Goal: Task Accomplishment & Management: Manage account settings

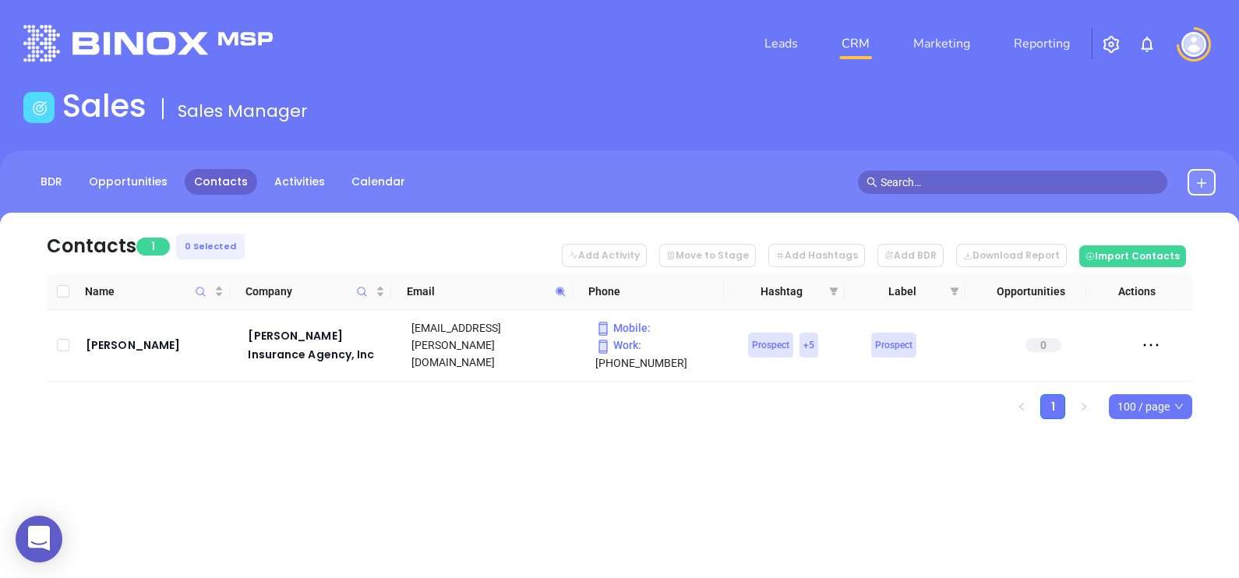
click at [563, 295] on icon at bounding box center [561, 292] width 12 height 12
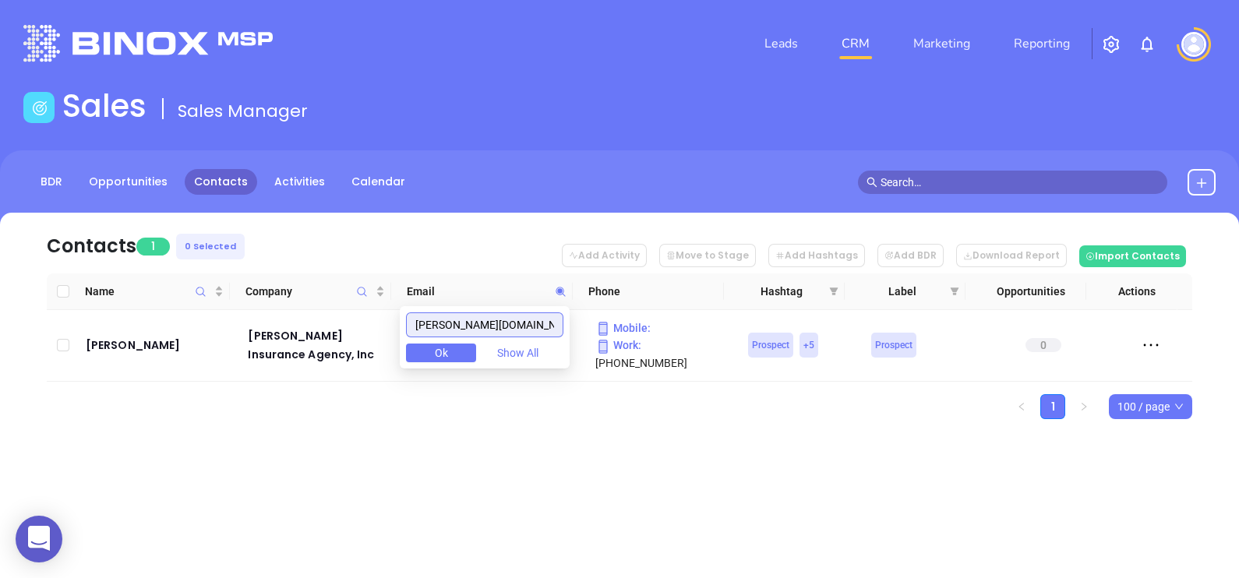
paste input "ingstonins"
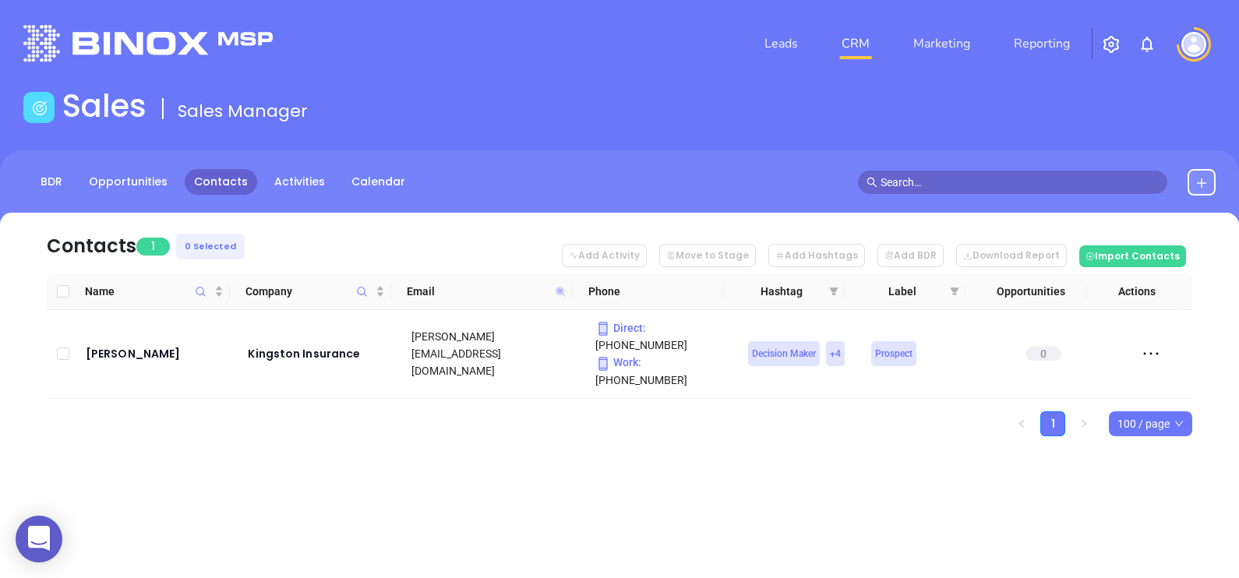
click at [559, 290] on icon at bounding box center [560, 291] width 9 height 9
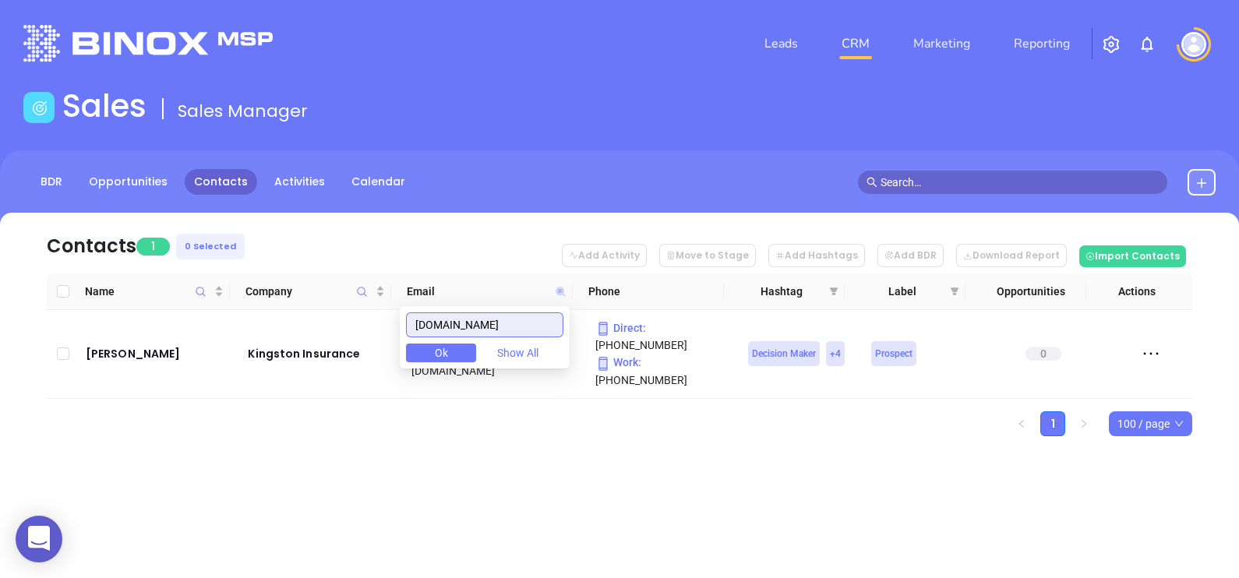
paste input "melcher-prescott"
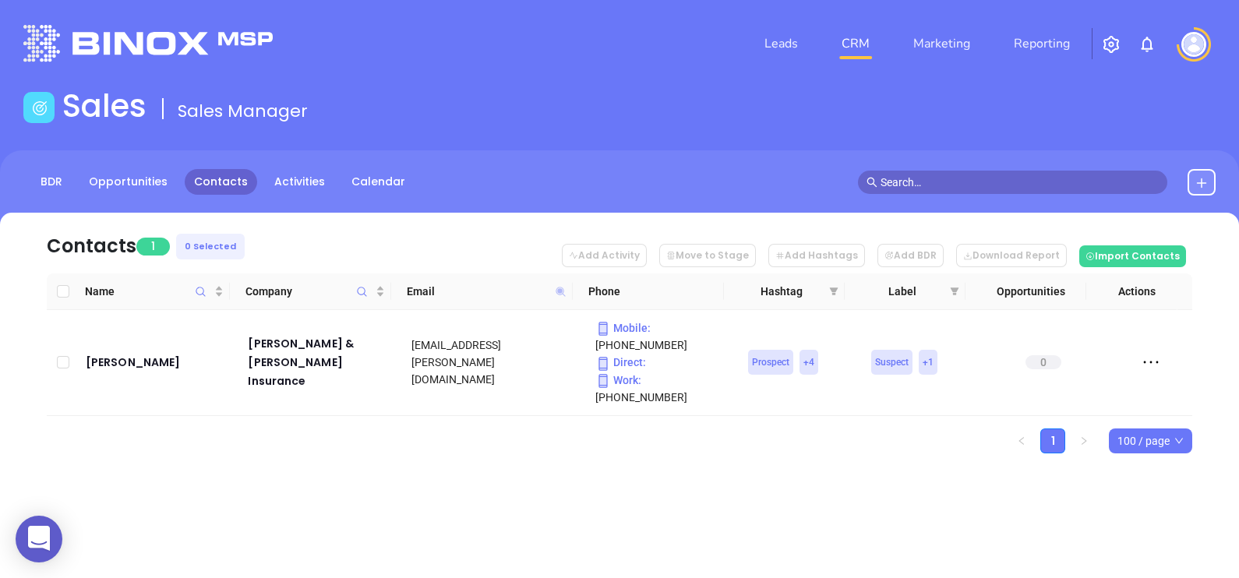
click at [562, 292] on icon at bounding box center [561, 292] width 12 height 12
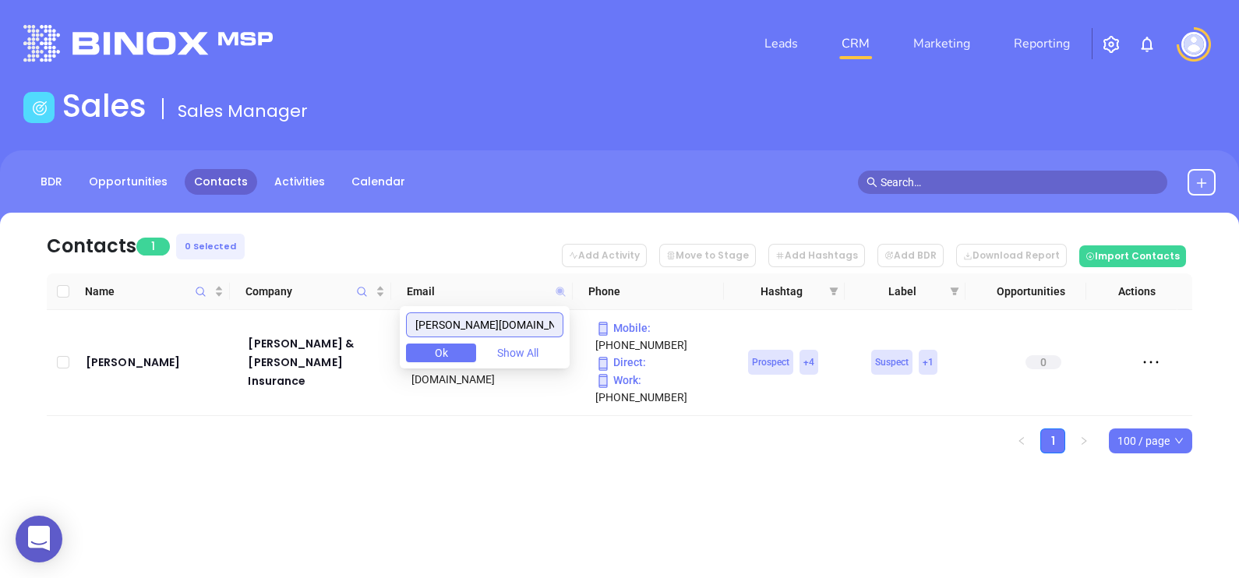
paste input "w.mawebcenters"
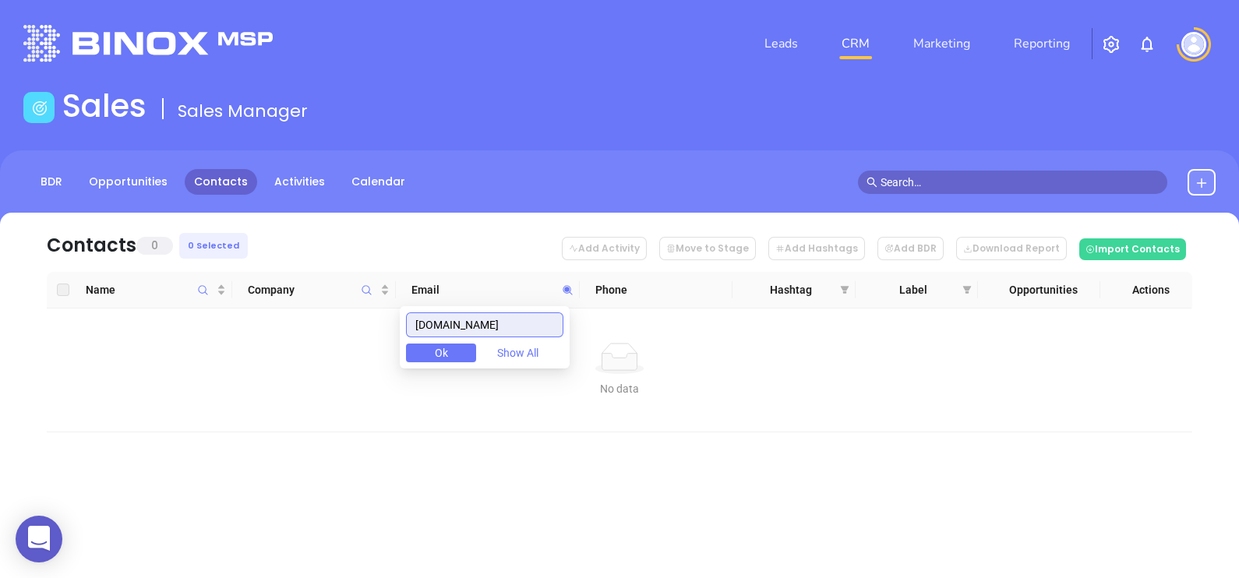
click at [437, 323] on input "w.mawebcenters.com" at bounding box center [484, 324] width 157 height 25
drag, startPoint x: 541, startPoint y: 329, endPoint x: 401, endPoint y: 345, distance: 141.2
click at [403, 345] on body "0 Leads CRM Marketing Reporting Financial Leads Leads Sales Sales Manager BDR O…" at bounding box center [619, 289] width 1239 height 578
paste input "colby-group"
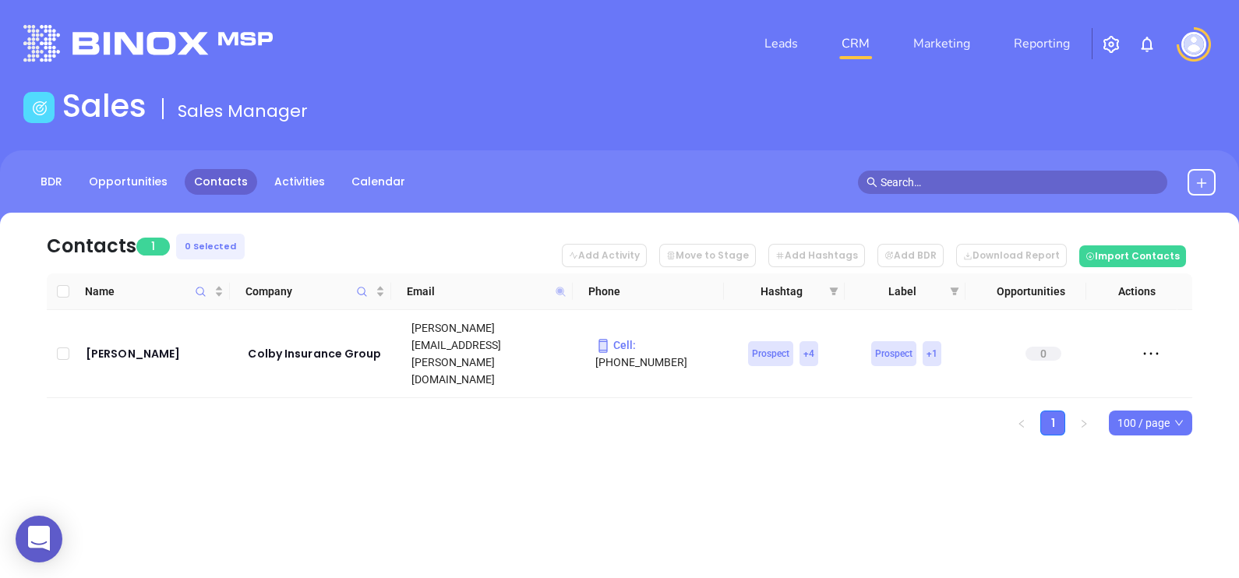
click at [559, 286] on icon at bounding box center [561, 292] width 12 height 12
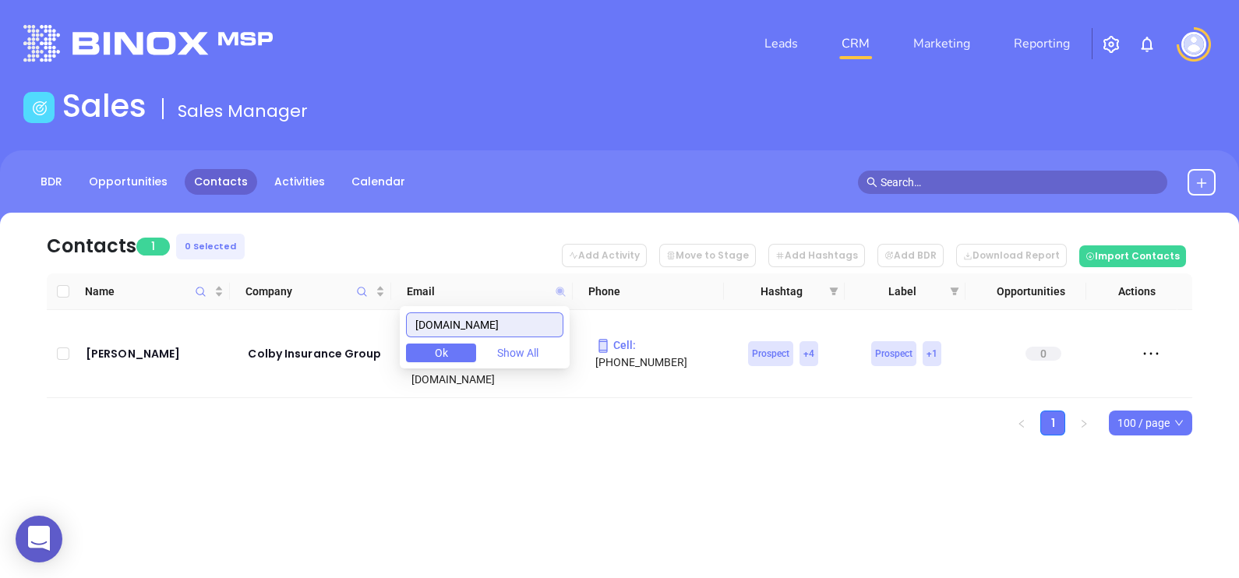
paste input "marshallinsuranceagency"
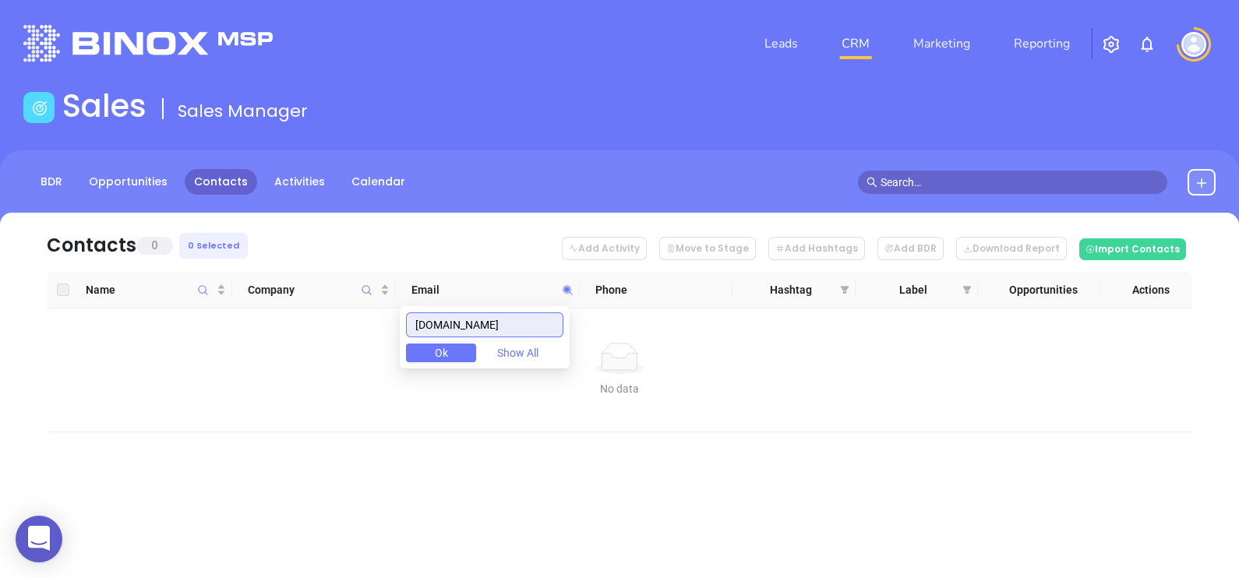
click at [496, 323] on input "[DOMAIN_NAME]" at bounding box center [484, 324] width 157 height 25
paste input "gms-ins"
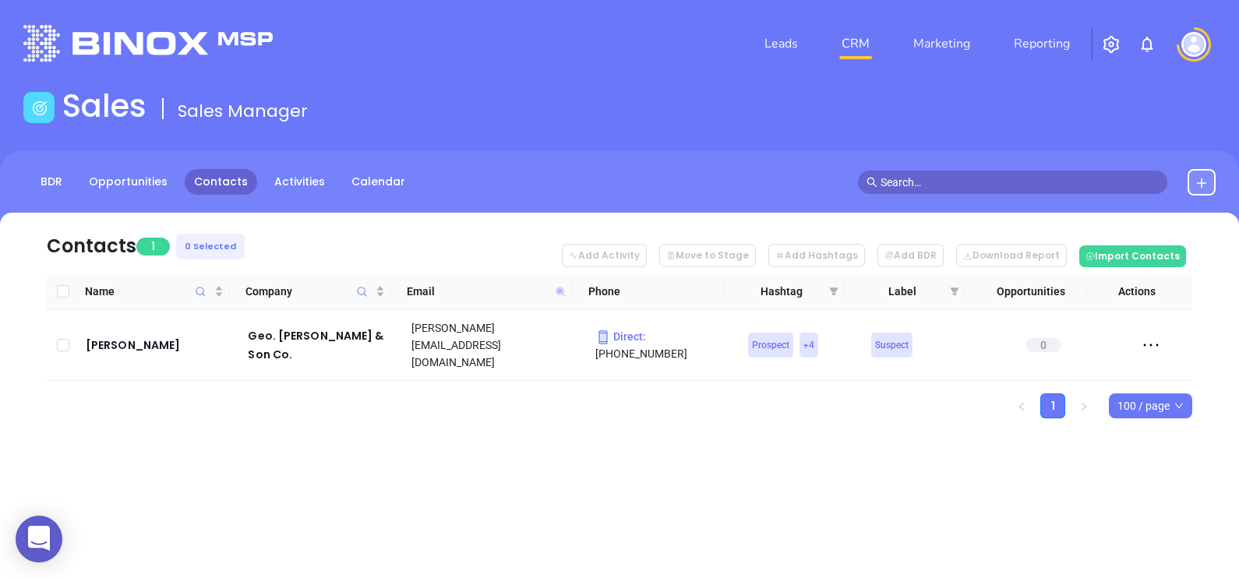
click at [562, 293] on icon at bounding box center [560, 291] width 9 height 9
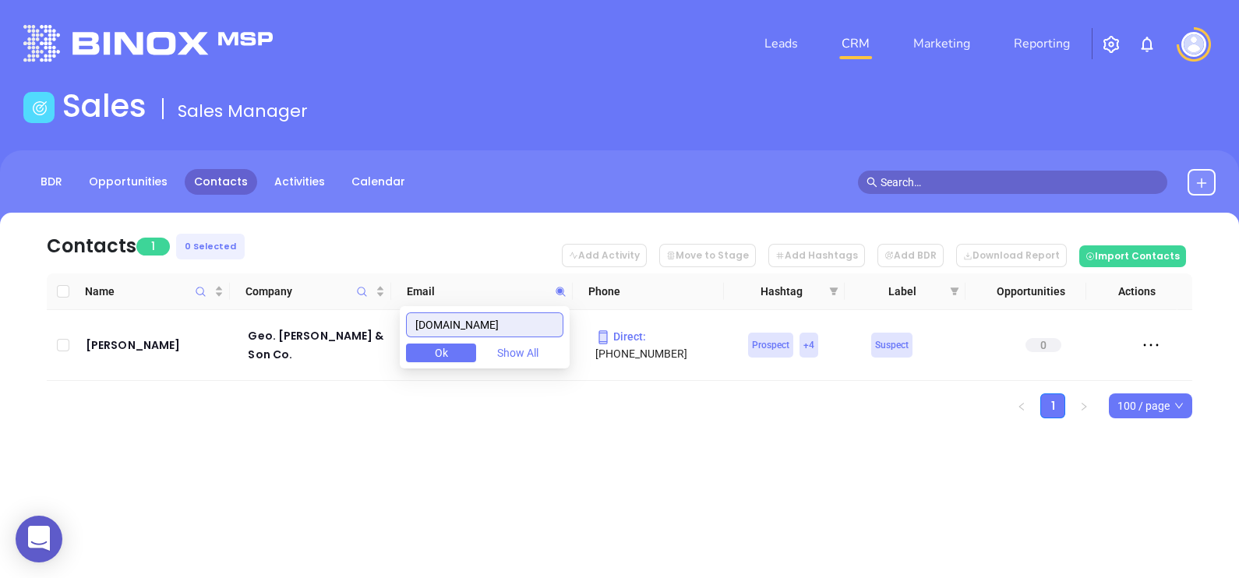
paste input "osslogan"
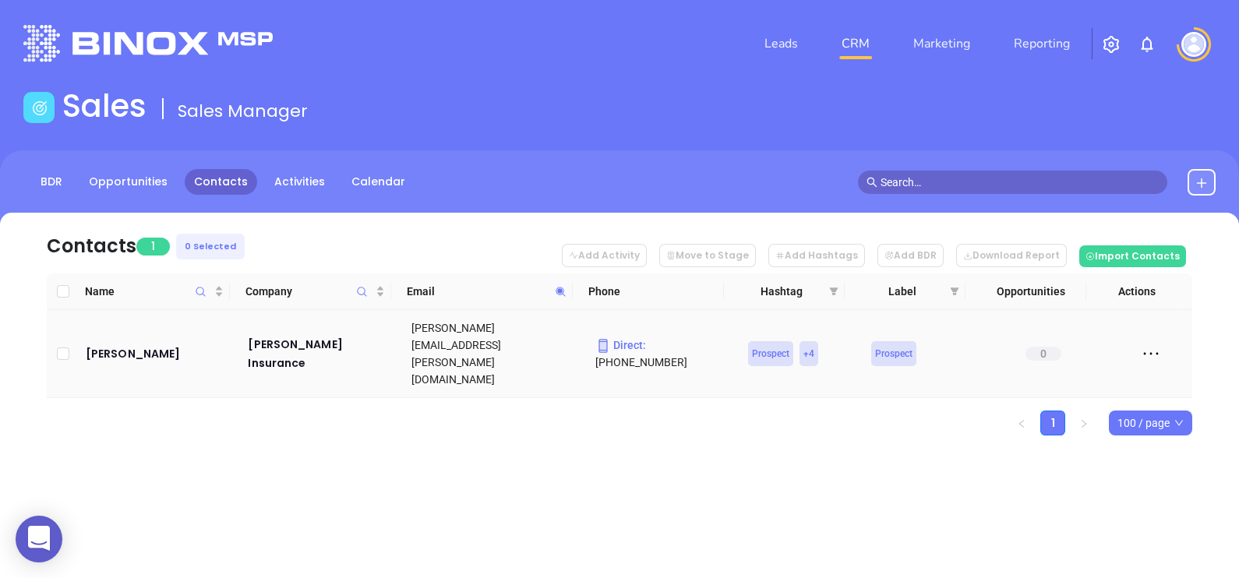
drag, startPoint x: 116, startPoint y: 337, endPoint x: 246, endPoint y: 450, distance: 172.3
click at [246, 450] on div "Leads CRM Marketing Reporting Financial Leads Leads Sales Sales Manager BDR Opp…" at bounding box center [619, 289] width 1239 height 578
click at [564, 290] on icon at bounding box center [561, 292] width 12 height 12
paste input "bestinsurance.net"
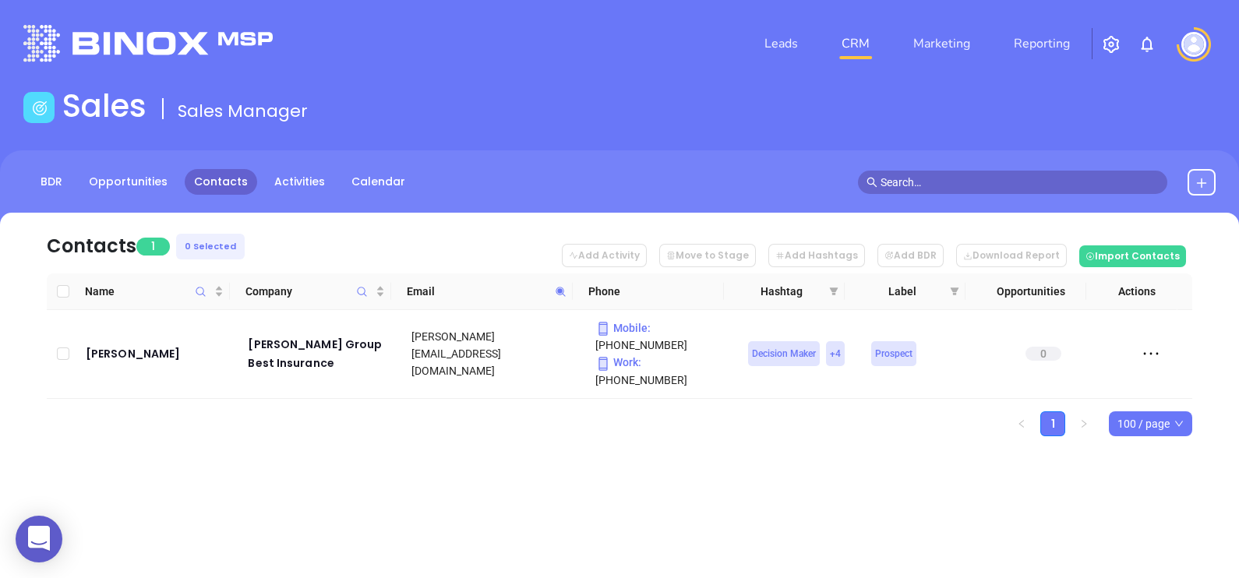
click at [566, 291] on icon at bounding box center [561, 292] width 12 height 12
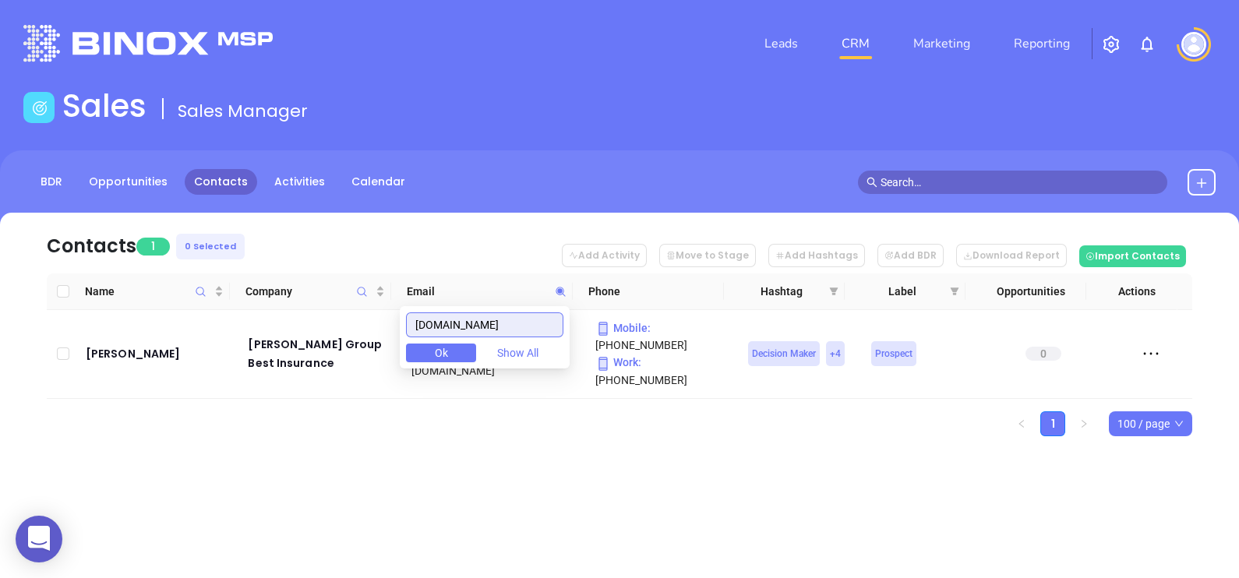
paste input "rownellinsurance.com"
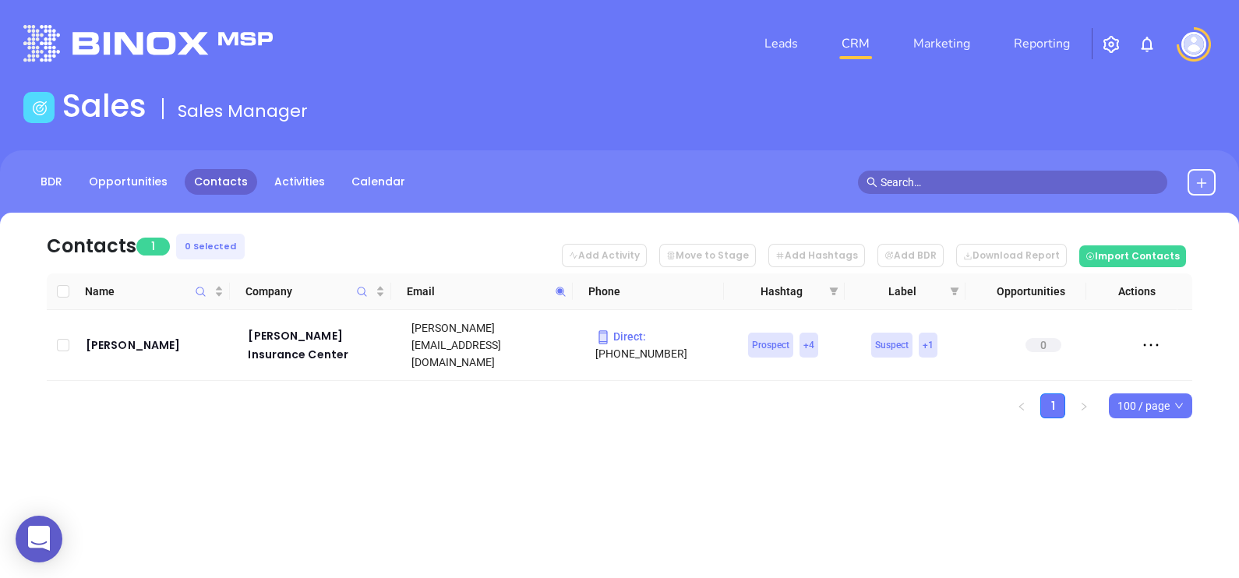
click at [561, 283] on span at bounding box center [561, 291] width 18 height 23
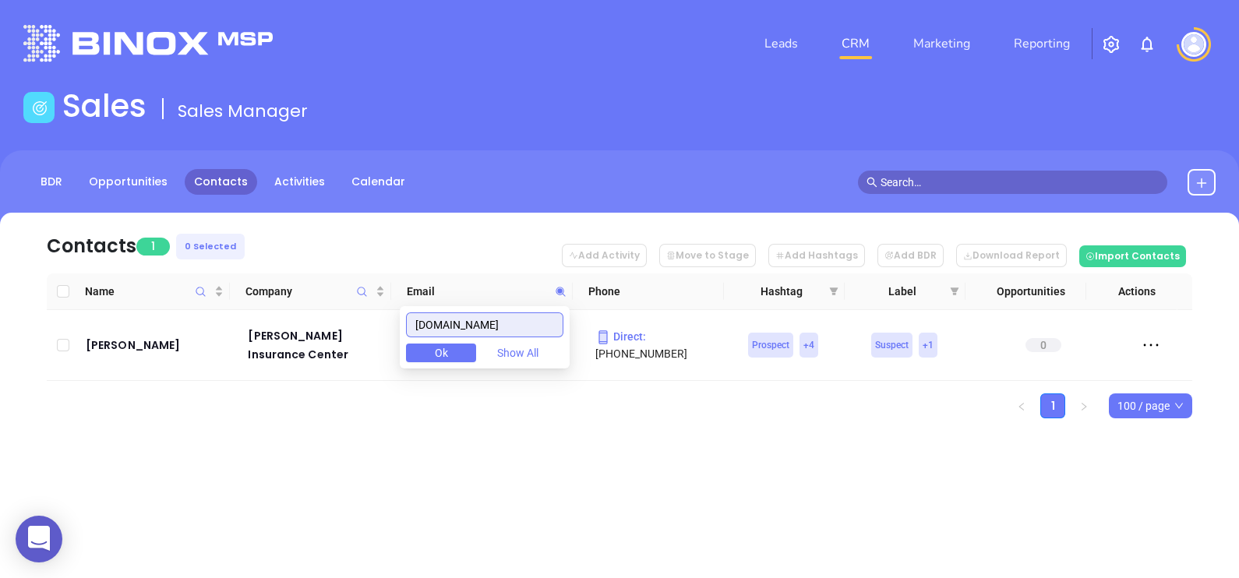
paste input "mac-"
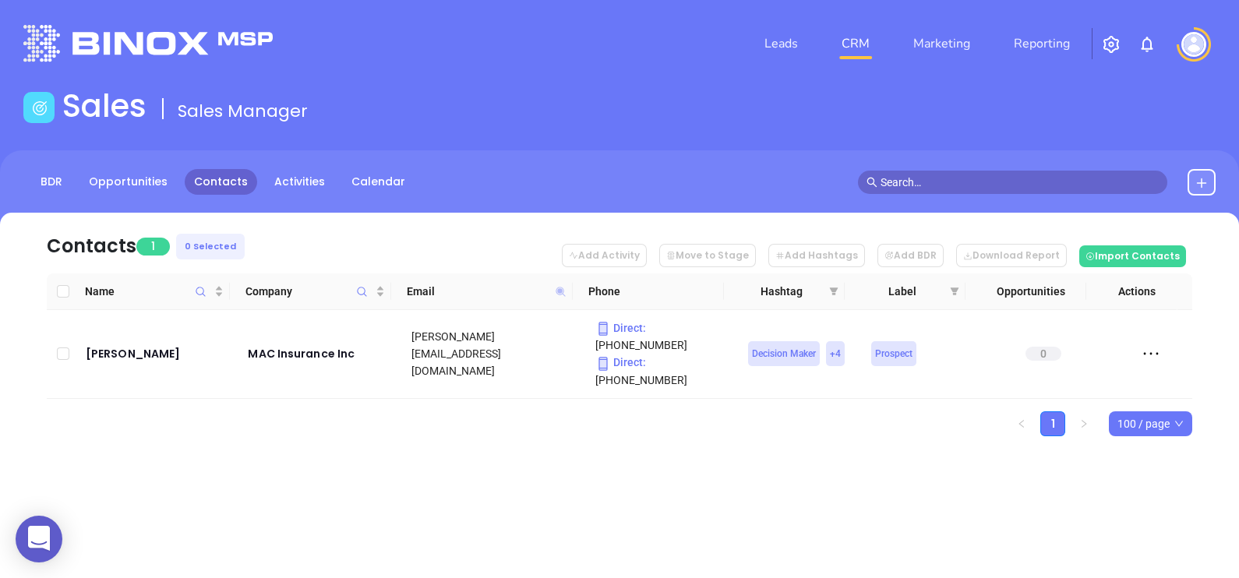
click at [558, 288] on icon at bounding box center [560, 291] width 9 height 9
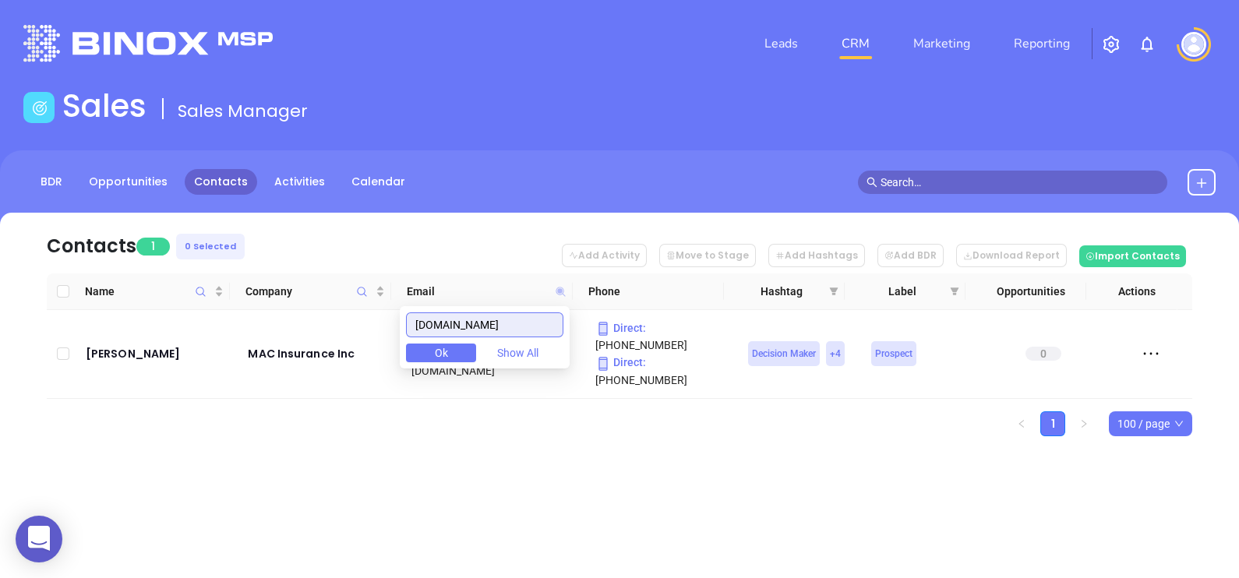
paste input "insurancesolutionscorp"
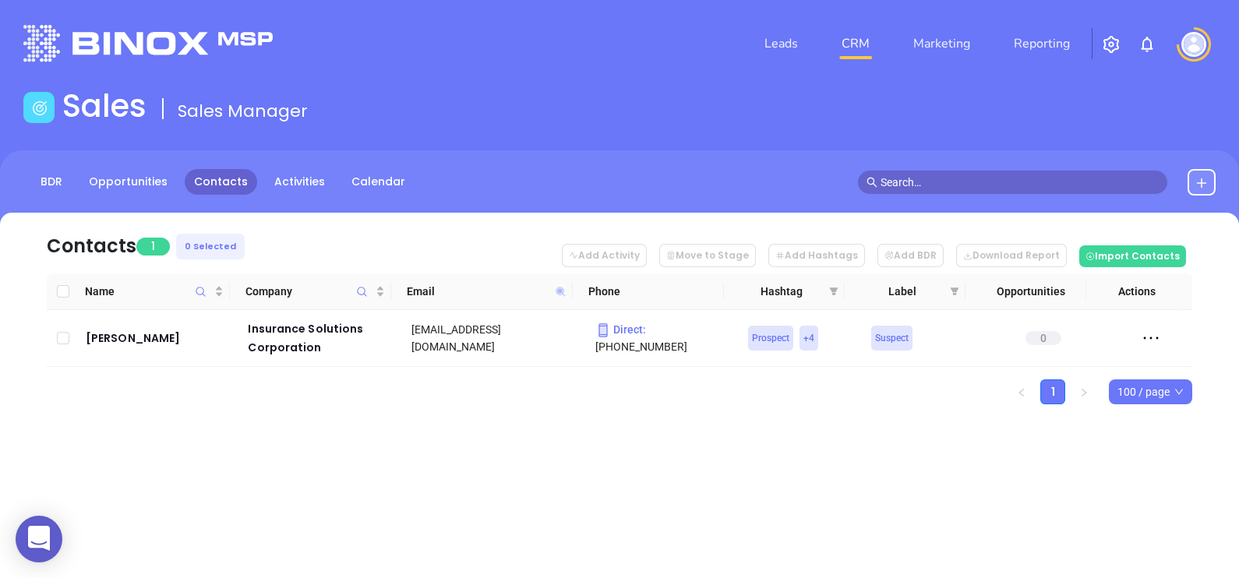
click at [561, 291] on icon at bounding box center [560, 291] width 9 height 9
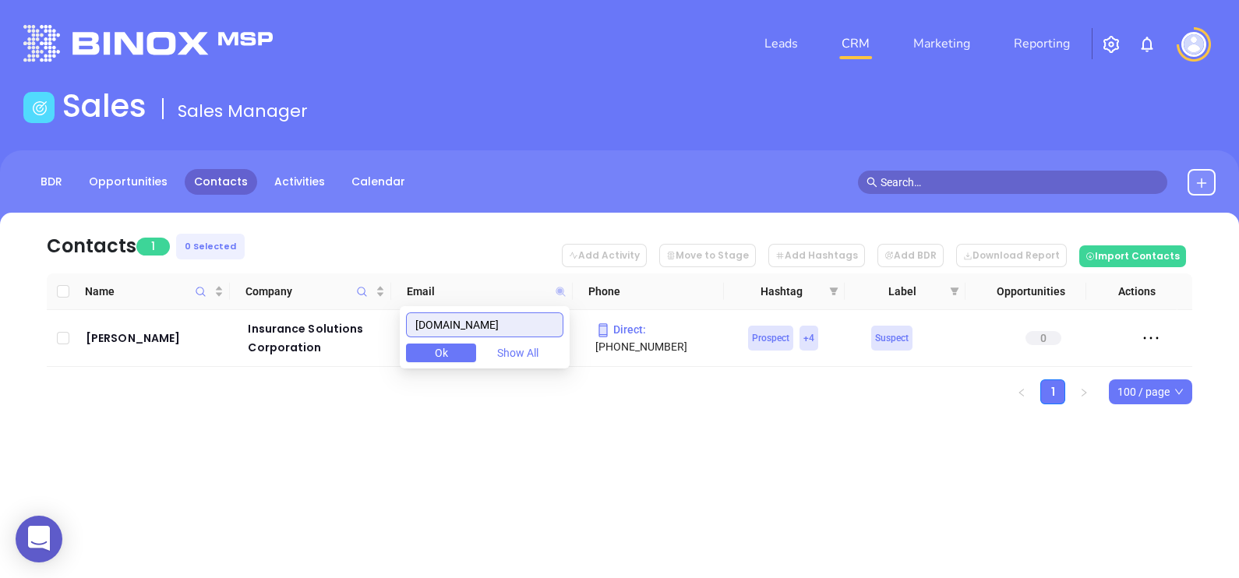
paste input "whittemoreins"
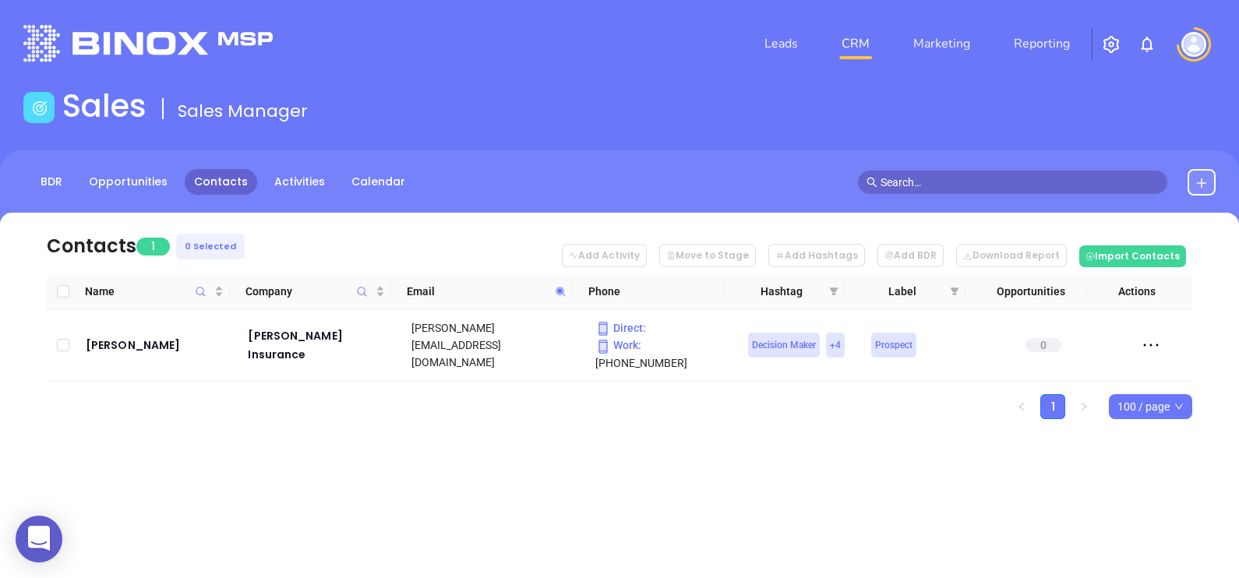
click at [561, 295] on icon at bounding box center [561, 292] width 12 height 12
paste input "meredithinsagency"
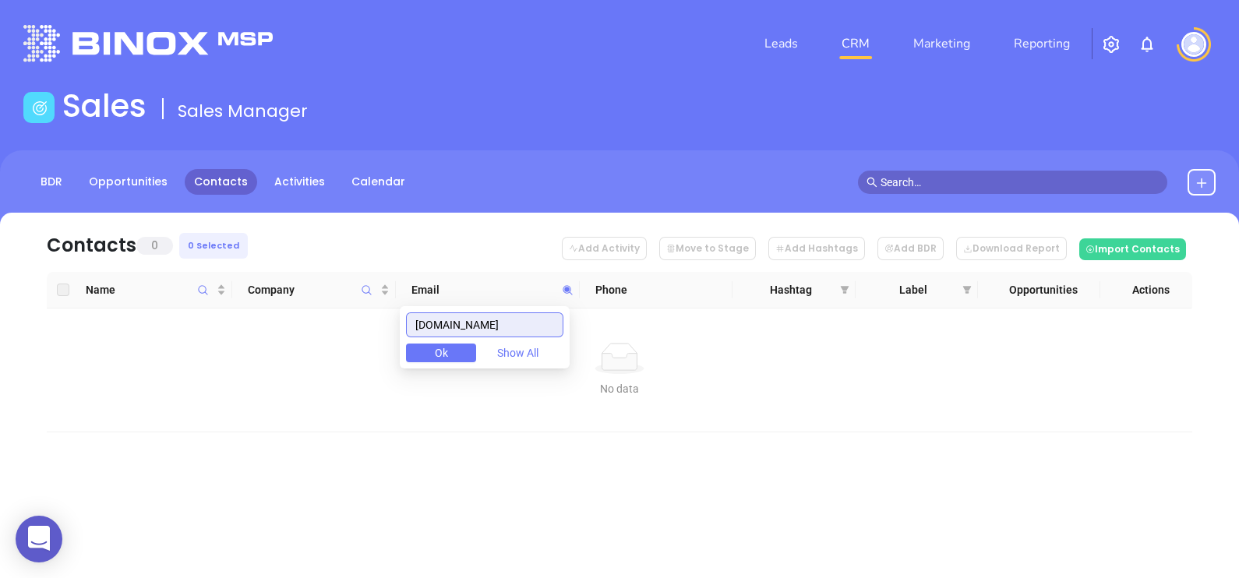
drag, startPoint x: 549, startPoint y: 328, endPoint x: 319, endPoint y: 337, distance: 230.0
click at [324, 333] on body "0 Leads CRM Marketing Reporting Financial Leads Leads Sales Sales Manager BDR O…" at bounding box center [619, 289] width 1239 height 578
paste input "slawsbyinsurance"
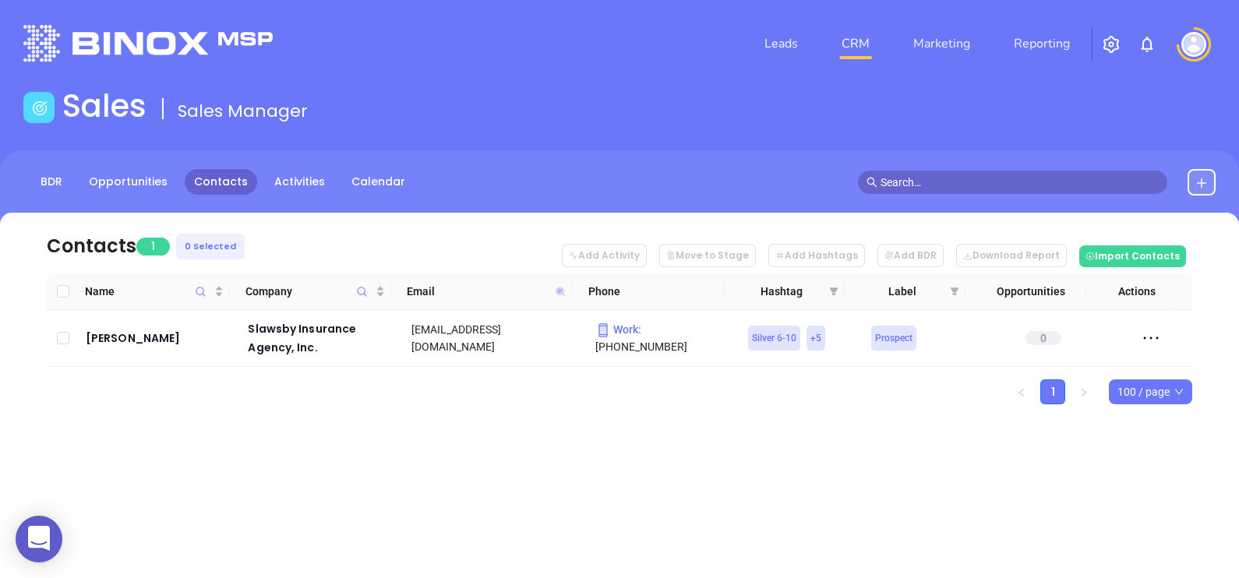
click at [558, 288] on icon at bounding box center [560, 291] width 9 height 9
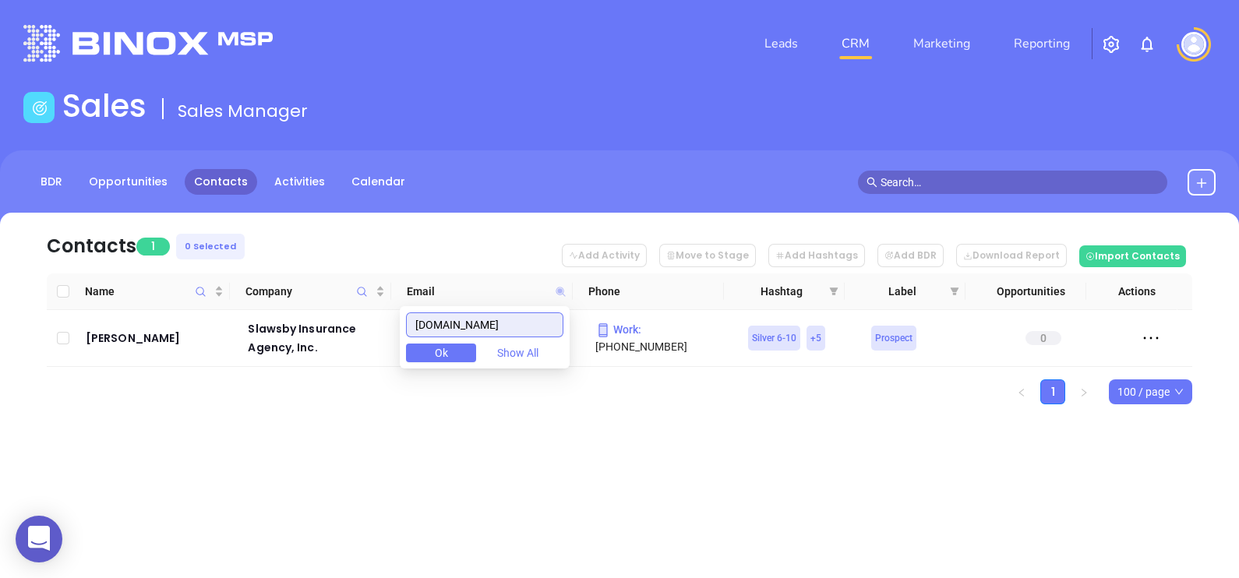
paste input "tinglofinsurancellc"
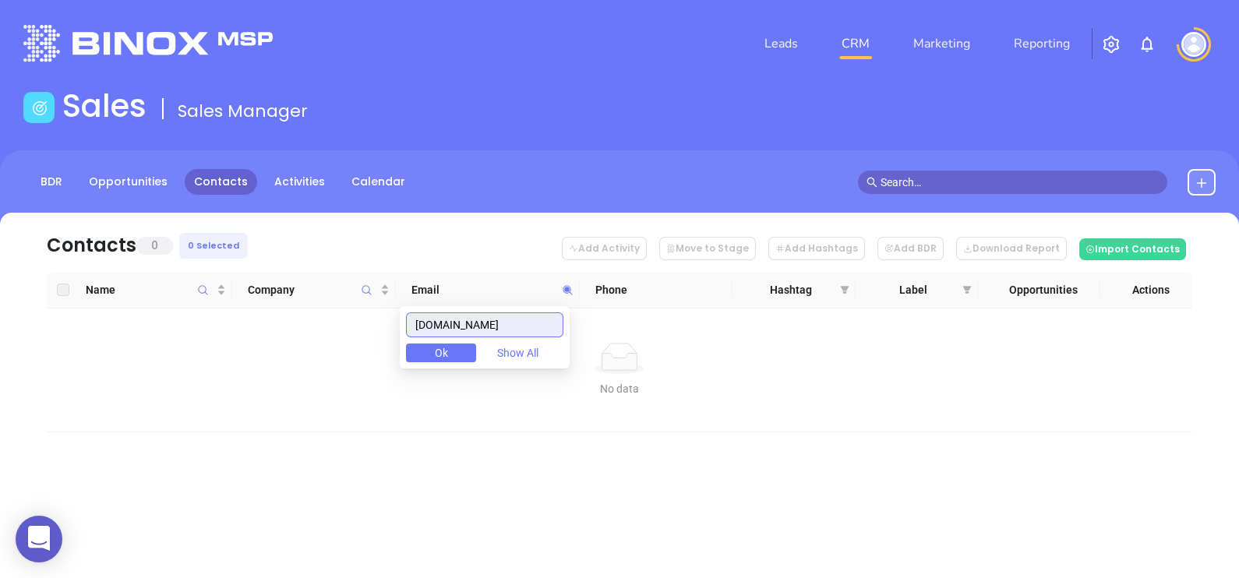
type input "tinglofinsurancellc.com"
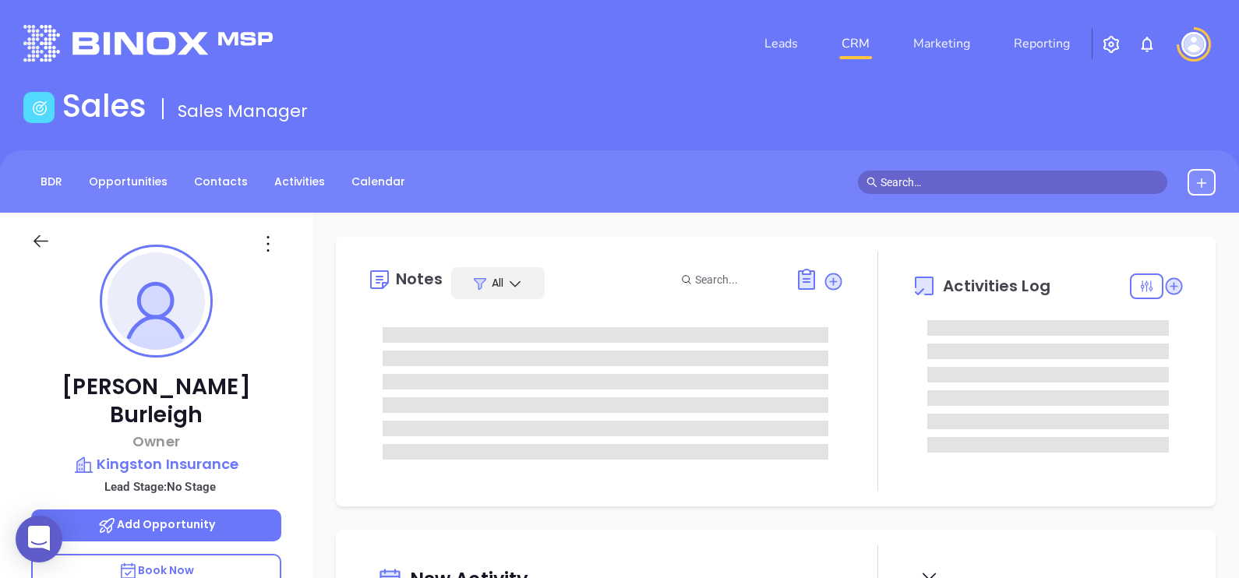
type input "[DATE]"
type input "[PERSON_NAME]"
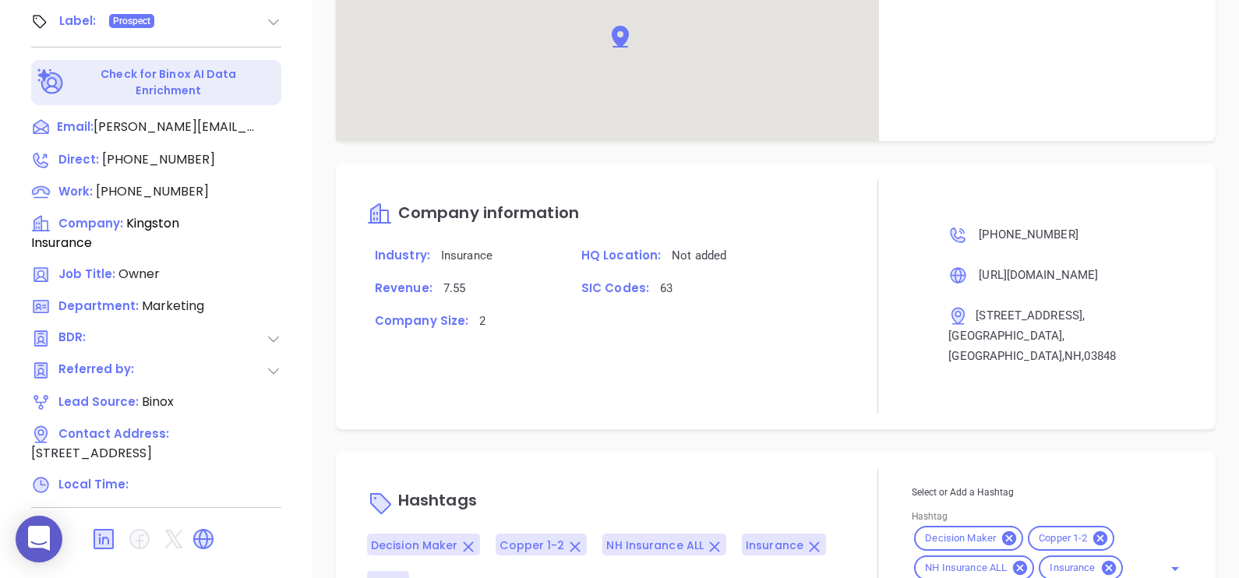
scroll to position [799, 0]
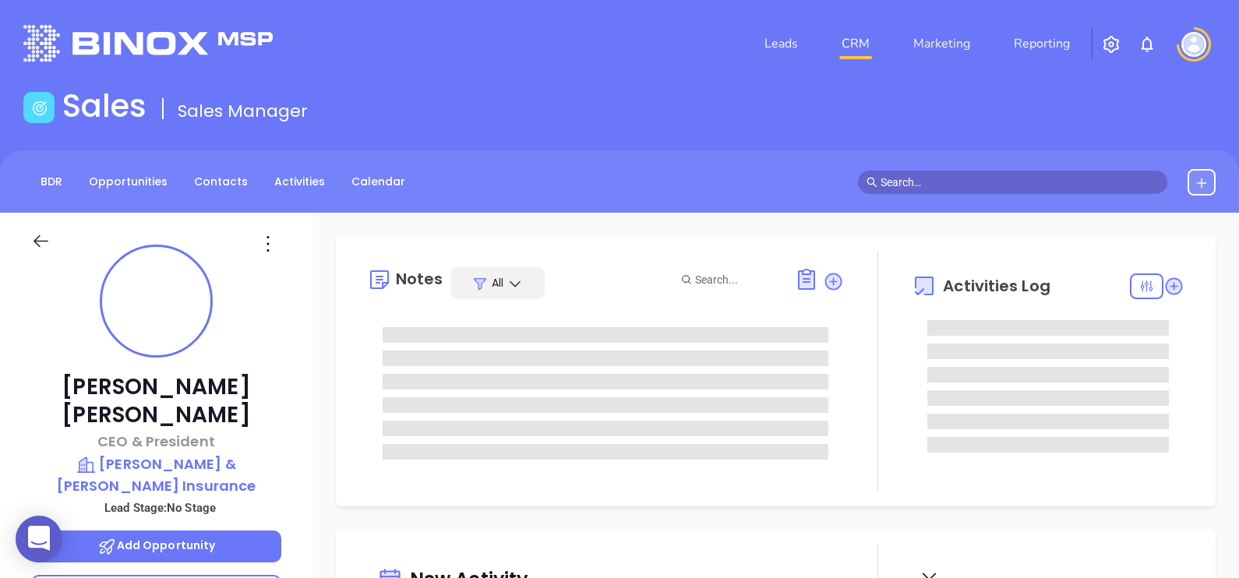
type input "[DATE]"
type input "[PERSON_NAME]"
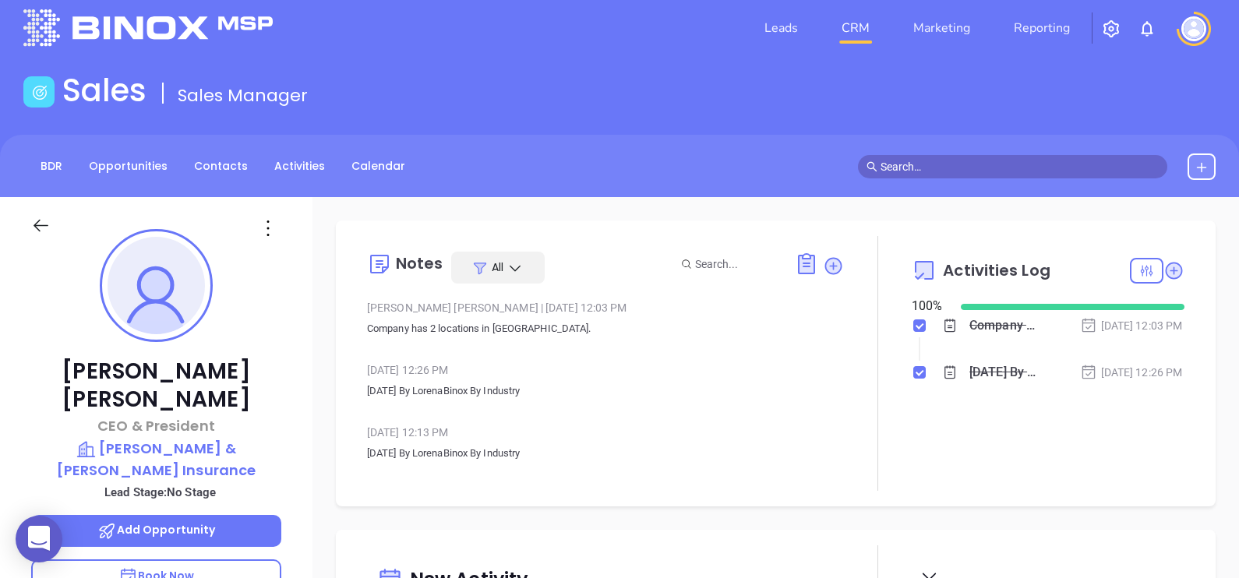
scroll to position [0, 0]
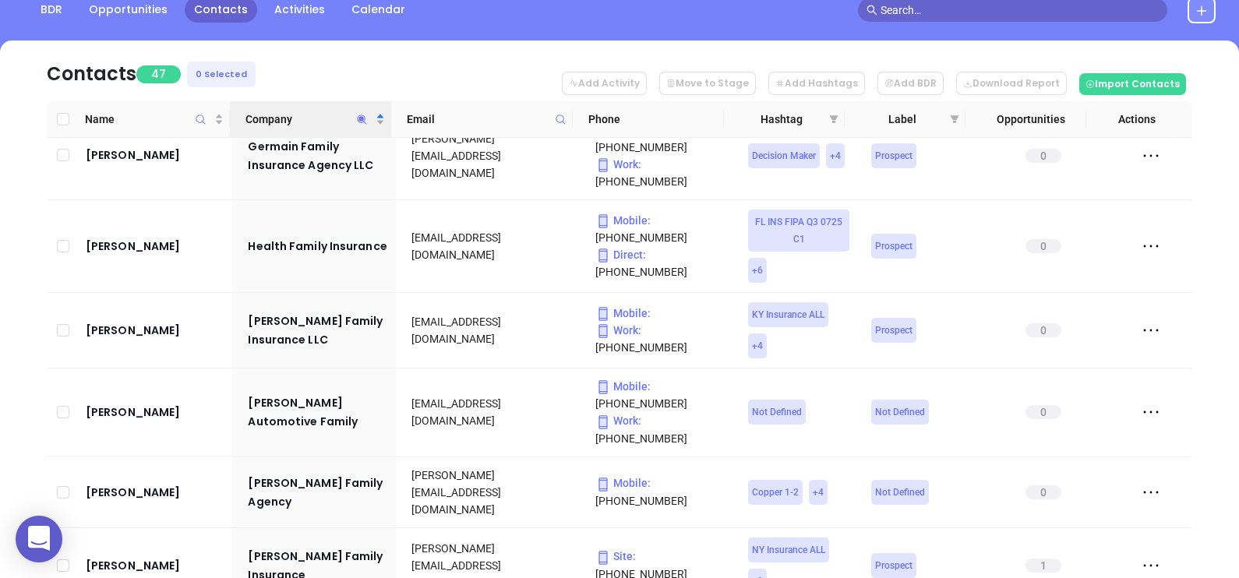
scroll to position [95, 0]
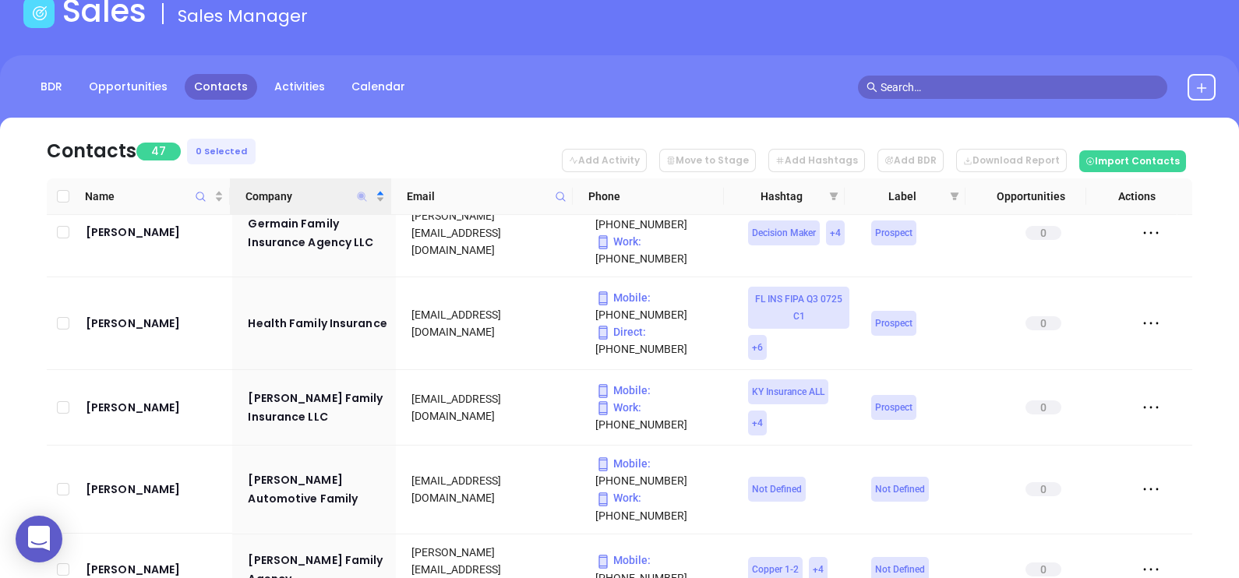
click at [363, 195] on icon "Company" at bounding box center [362, 196] width 9 height 9
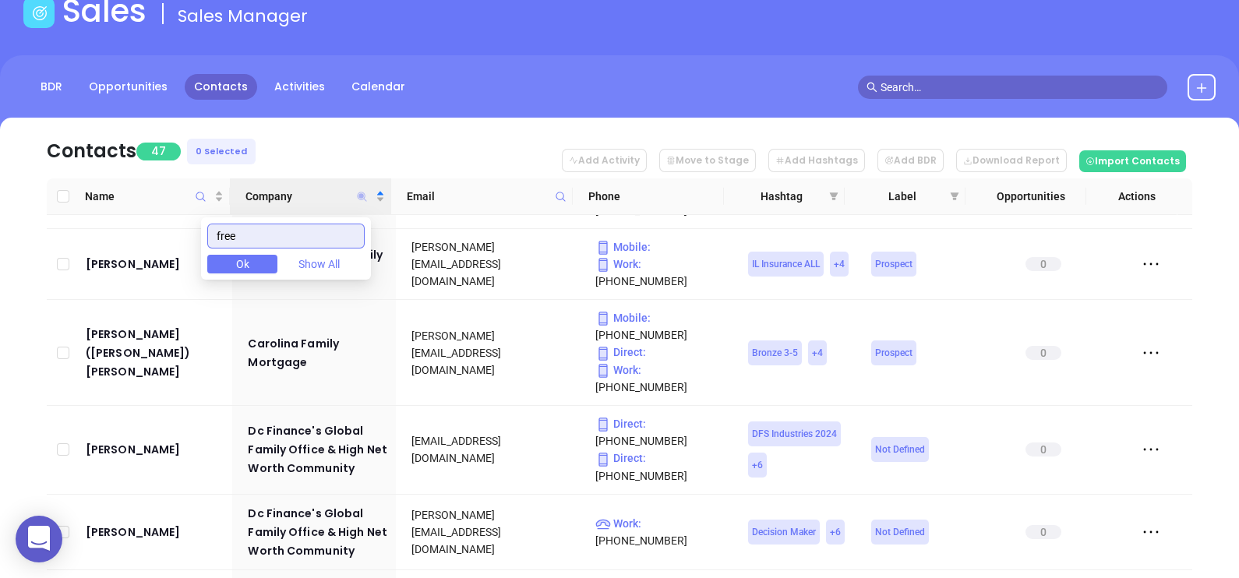
scroll to position [0, 0]
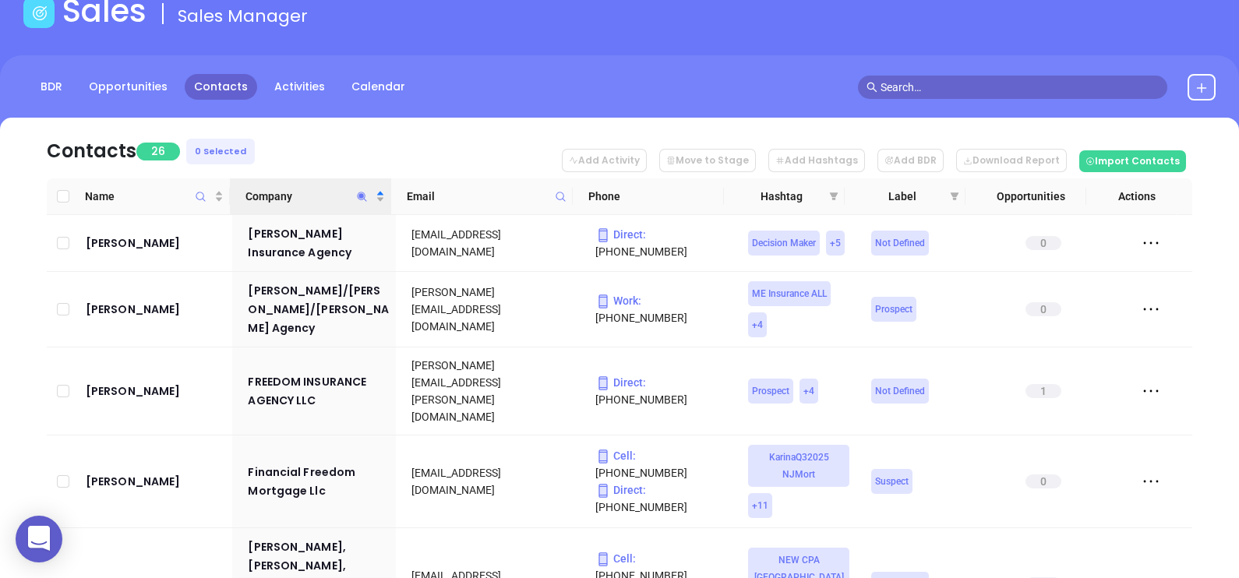
click at [296, 136] on nav "Contacts 26 0 Selected Add Activity Move to Stage Add Hashtags Add BDR Download…" at bounding box center [619, 148] width 1145 height 61
click at [364, 194] on icon "Company" at bounding box center [362, 197] width 12 height 12
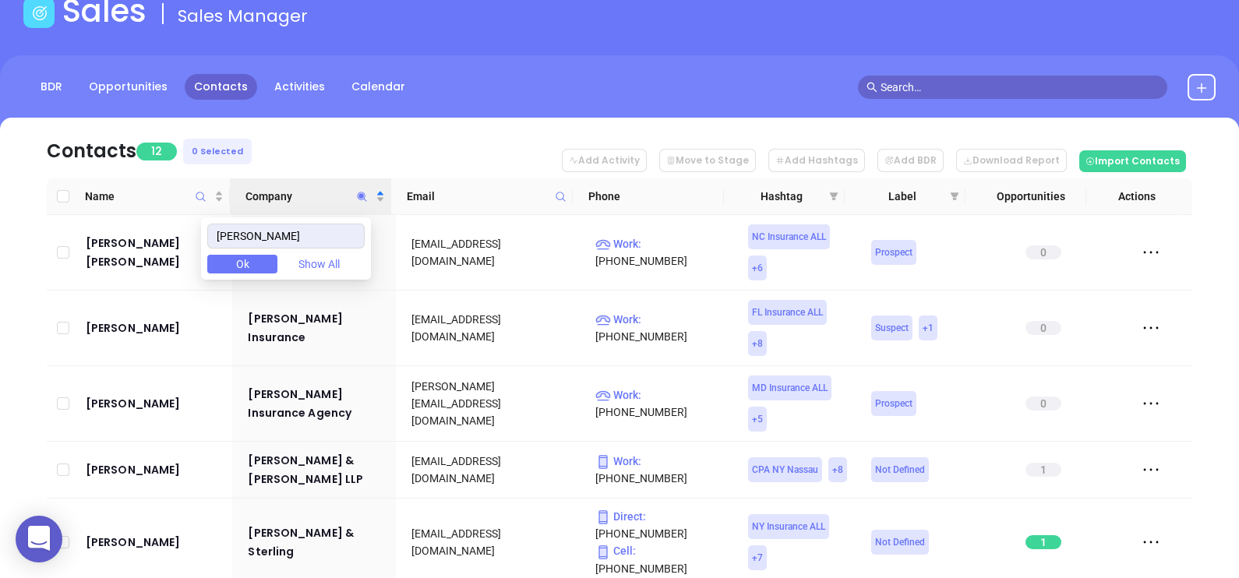
click at [347, 143] on nav "Contacts 12 0 Selected Add Activity Move to Stage Add Hashtags Add BDR Download…" at bounding box center [619, 148] width 1145 height 61
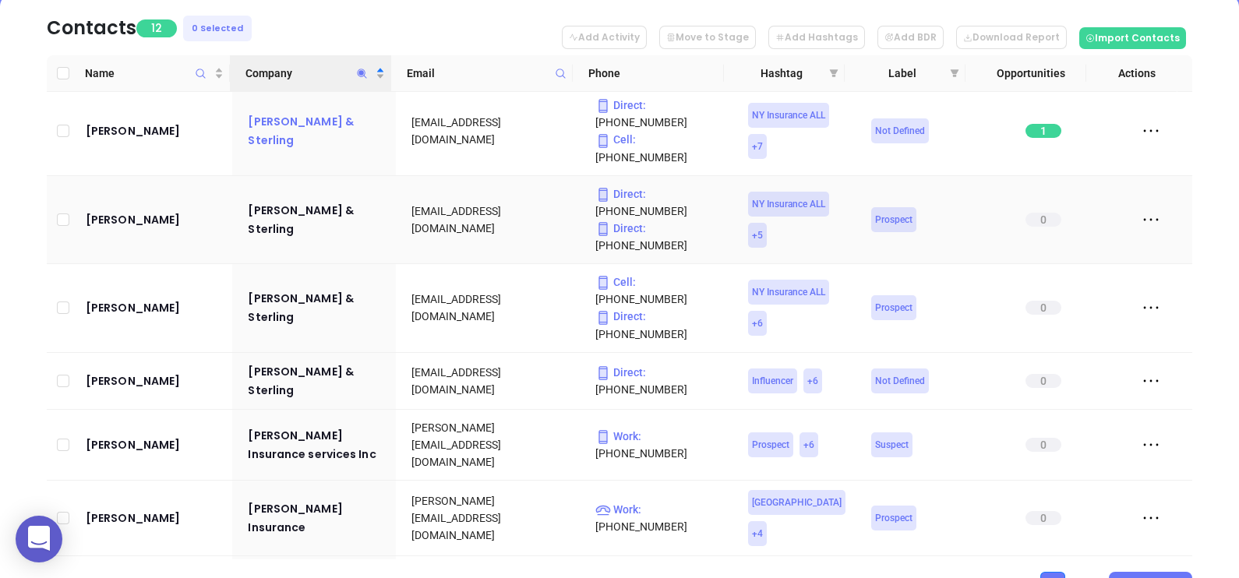
scroll to position [192, 0]
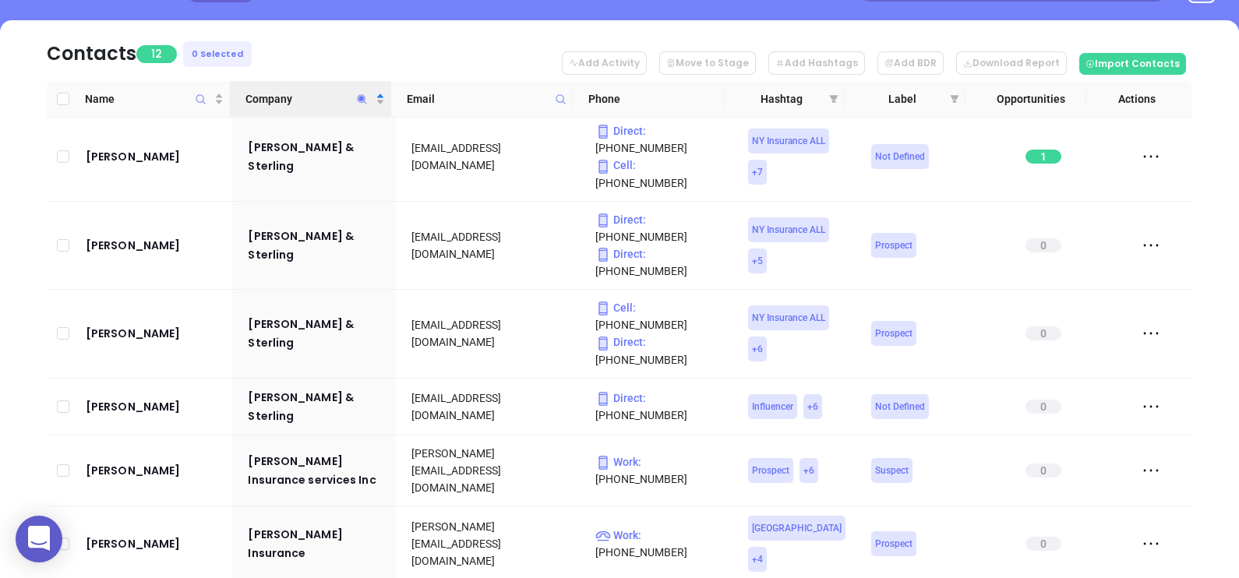
click at [365, 94] on icon "Company" at bounding box center [362, 99] width 12 height 12
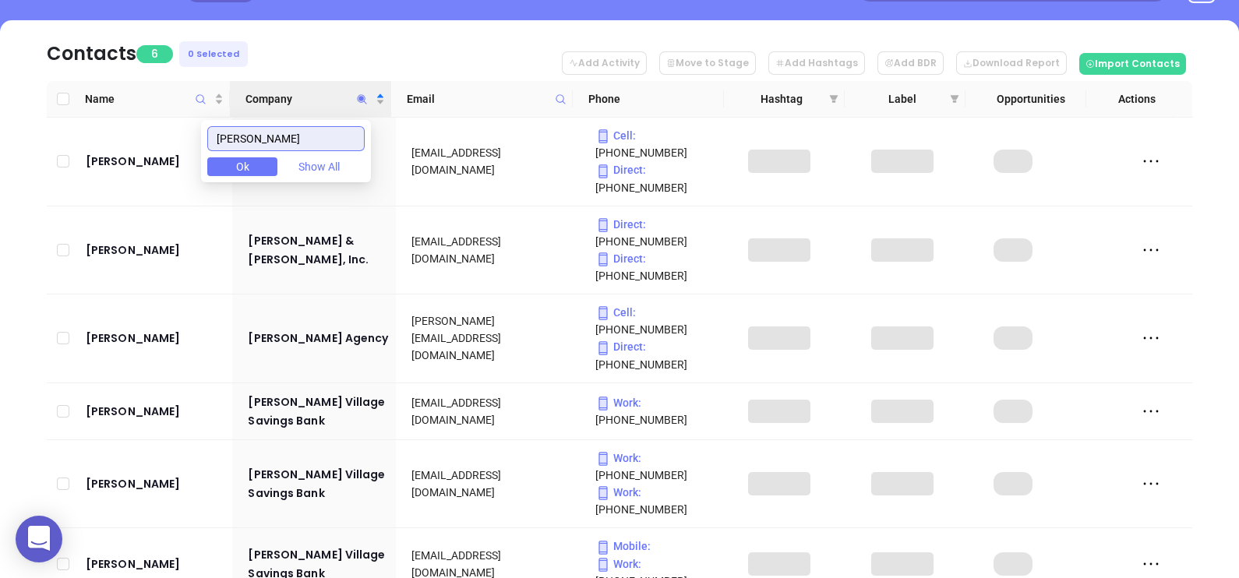
scroll to position [159, 0]
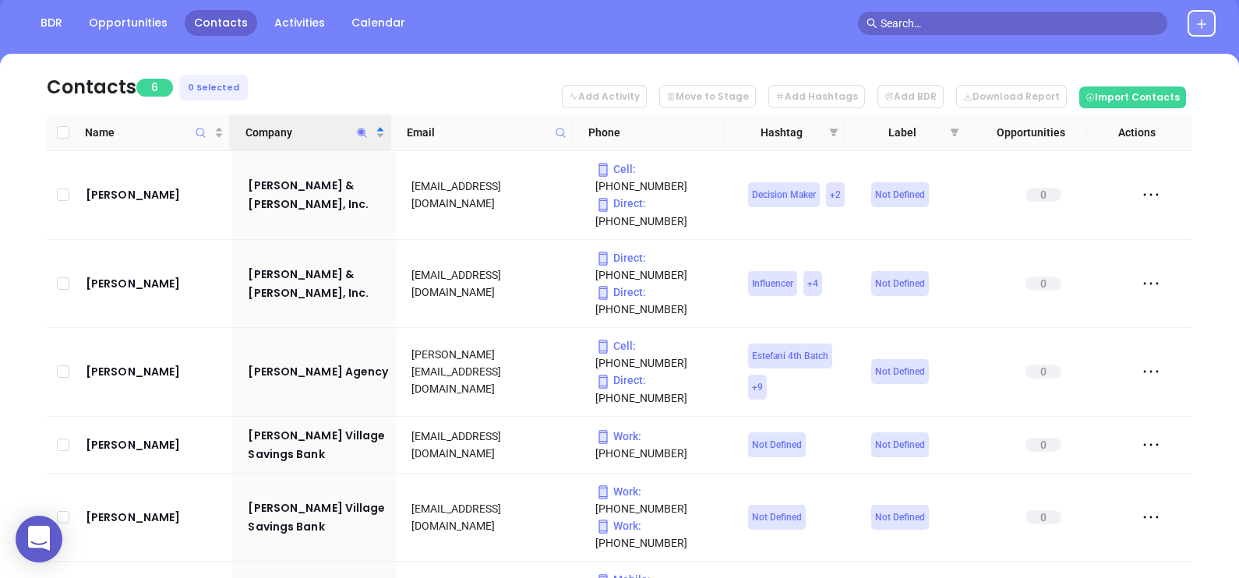
click at [404, 88] on nav "Contacts 6 0 Selected Add Activity Move to Stage Add Hashtags Add BDR Download …" at bounding box center [619, 84] width 1145 height 61
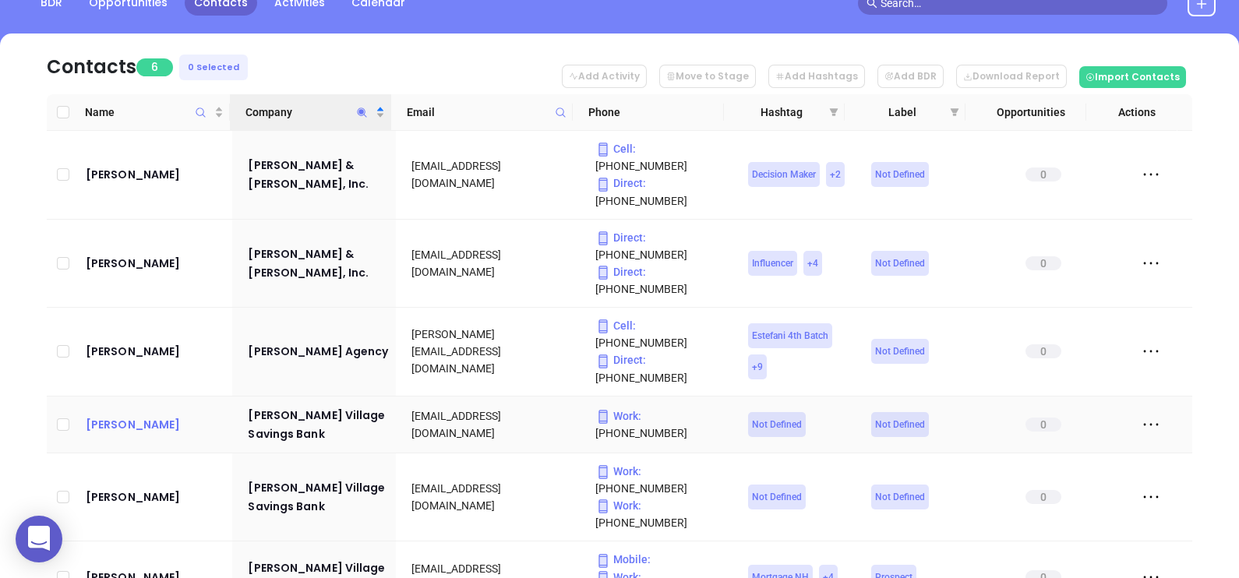
drag, startPoint x: 130, startPoint y: 333, endPoint x: 111, endPoint y: 340, distance: 20.5
click at [360, 109] on icon "Company" at bounding box center [362, 112] width 9 height 9
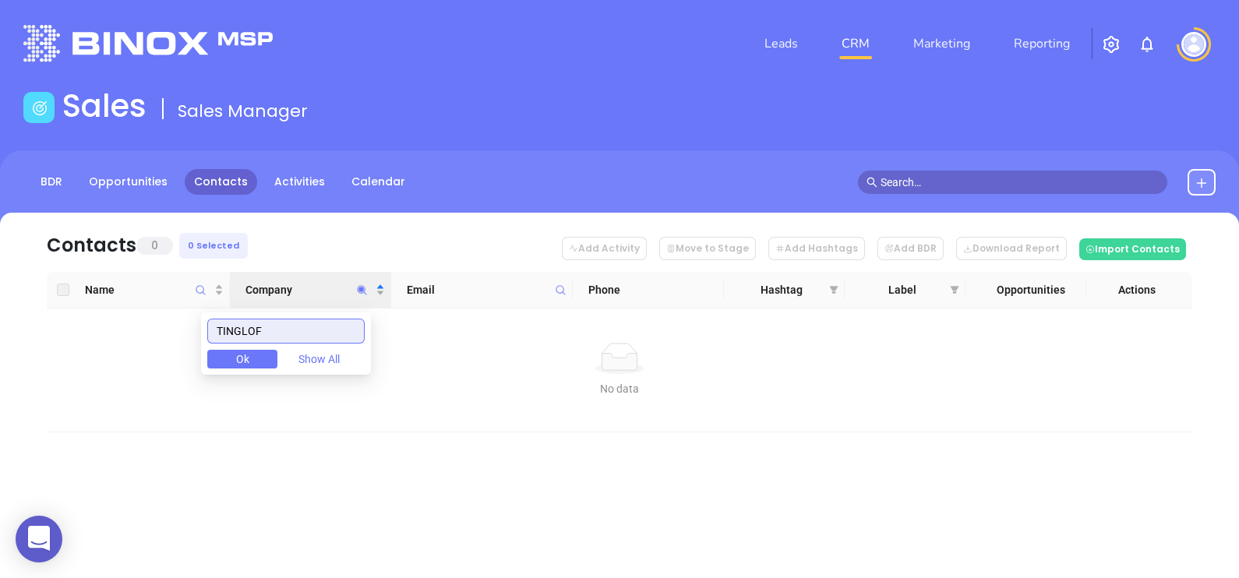
scroll to position [0, 0]
type input "TINGLOF"
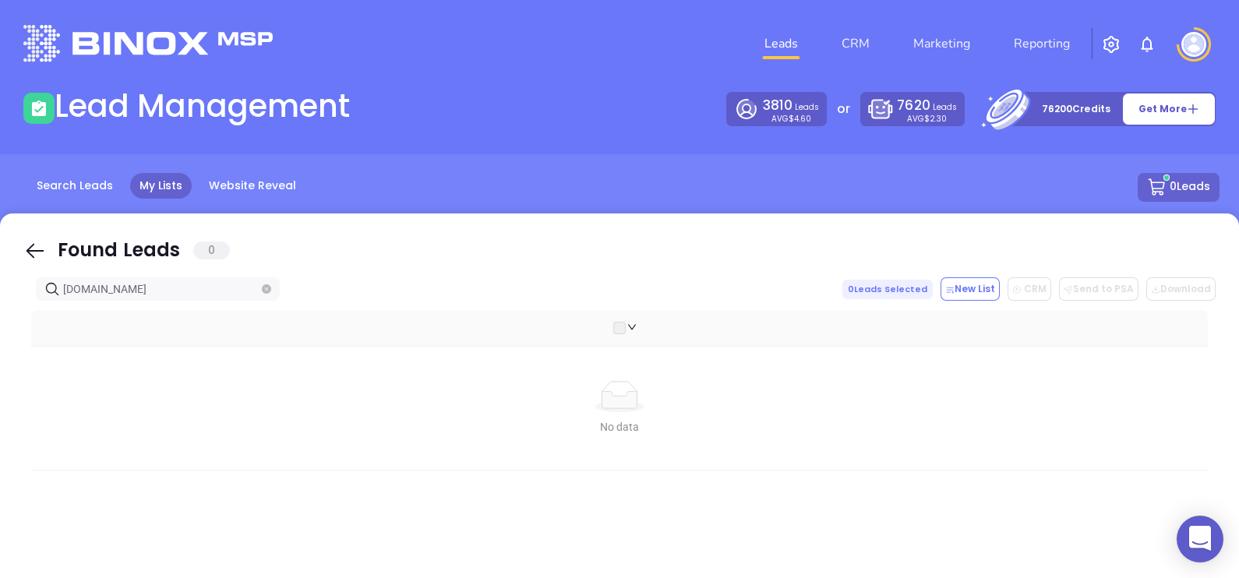
drag, startPoint x: 28, startPoint y: 245, endPoint x: 139, endPoint y: 286, distance: 118.6
click at [28, 245] on icon at bounding box center [34, 250] width 23 height 23
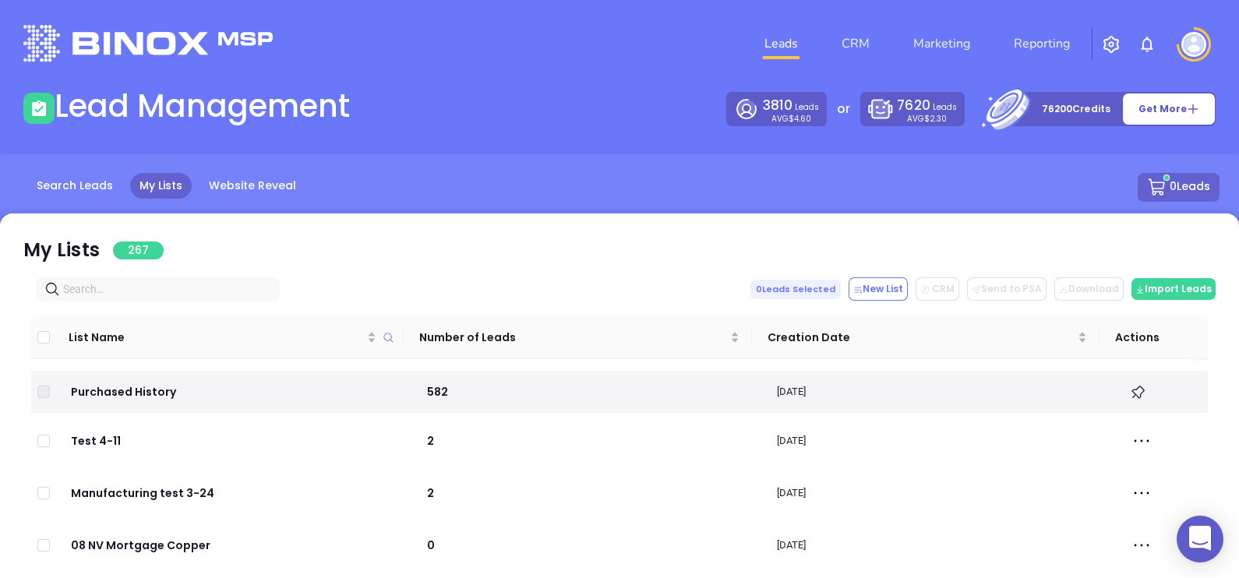
click at [145, 290] on input "text" at bounding box center [161, 288] width 196 height 17
paste input "[DOMAIN_NAME]"
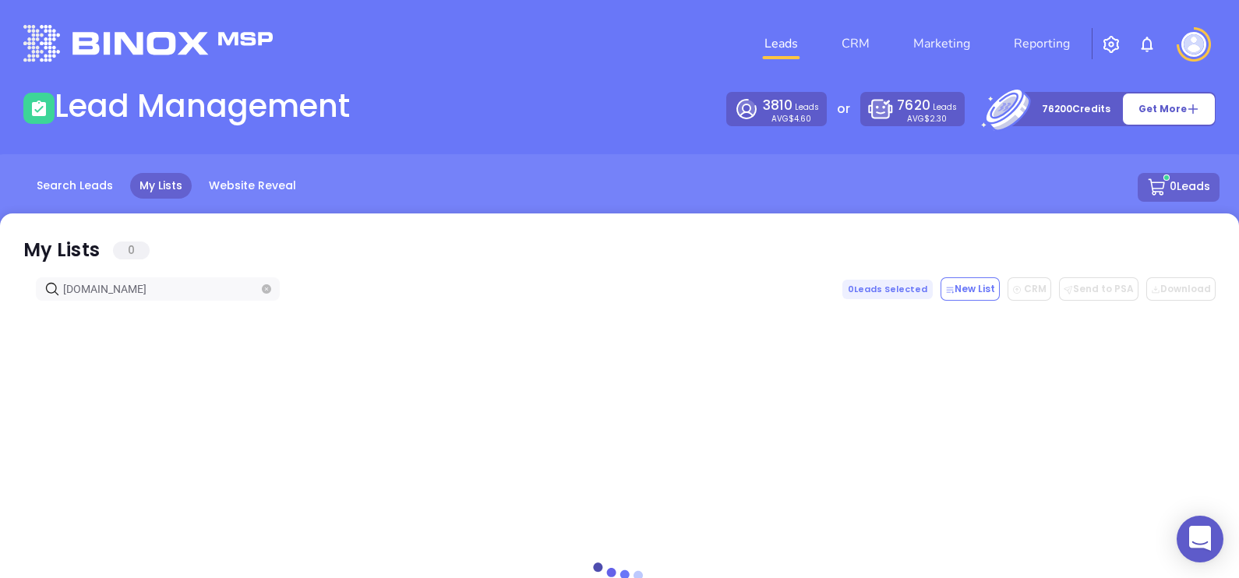
type input "[DOMAIN_NAME]"
drag, startPoint x: 37, startPoint y: 241, endPoint x: 145, endPoint y: 281, distance: 114.9
click at [37, 242] on icon at bounding box center [34, 250] width 23 height 23
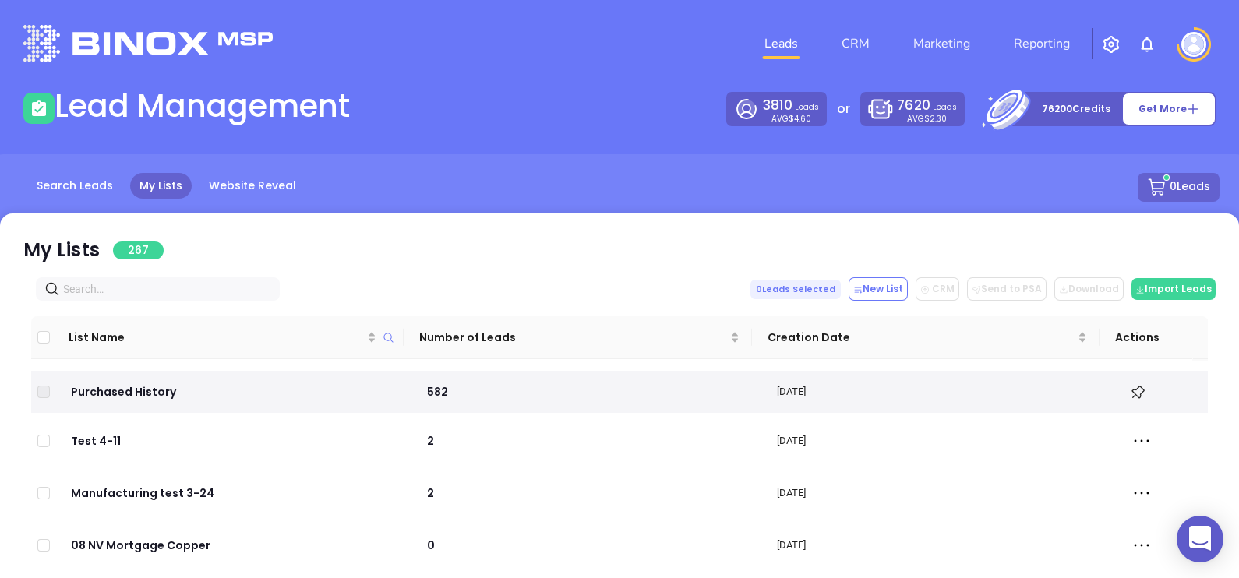
click at [160, 284] on input "text" at bounding box center [161, 288] width 196 height 17
paste input "[DOMAIN_NAME]"
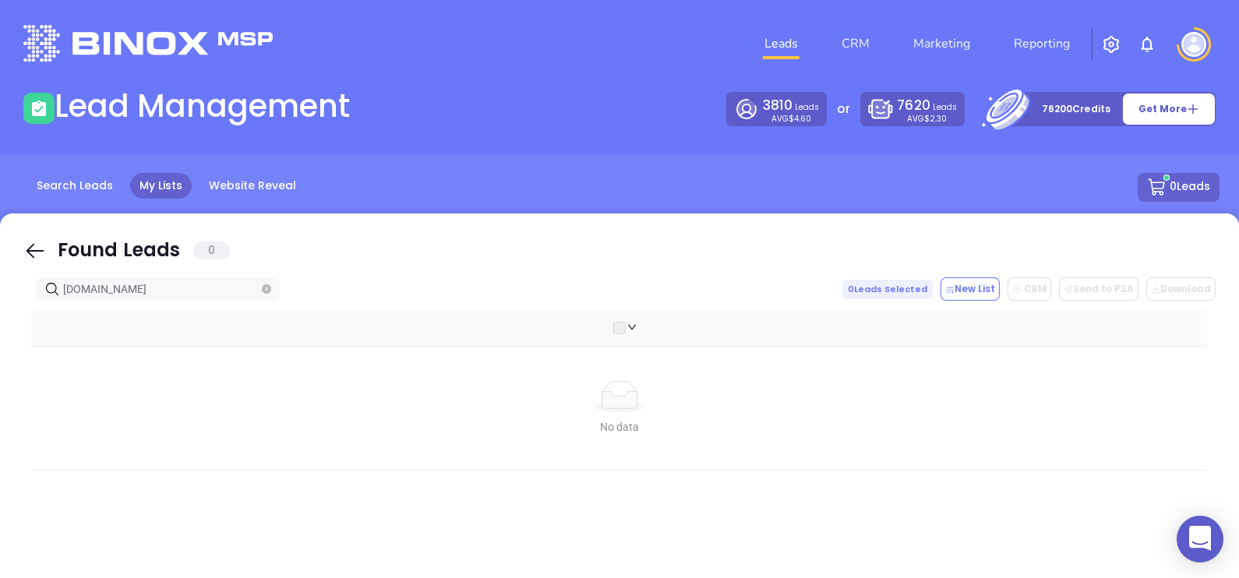
type input "[DOMAIN_NAME]"
click at [43, 256] on icon at bounding box center [34, 250] width 23 height 23
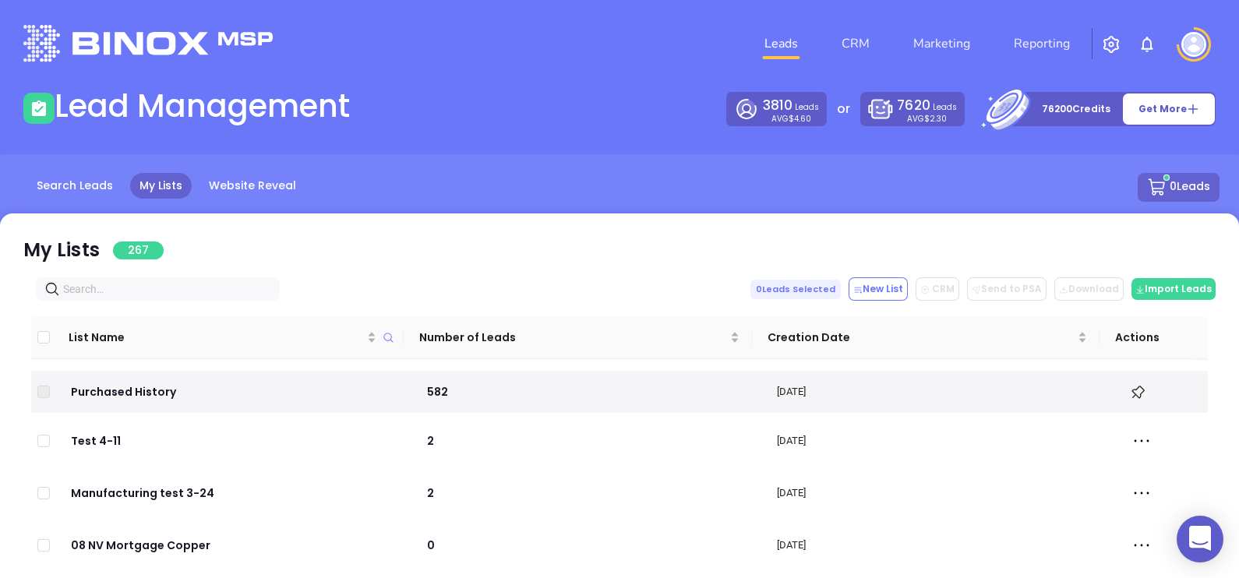
click at [134, 302] on div "List Name Number of Leads Creation Date Actions Purchased History 582 Sep 03, 2…" at bounding box center [619, 562] width 1192 height 522
click at [132, 294] on input "text" at bounding box center [161, 288] width 196 height 17
paste input "tinglofinsurancellc.com"
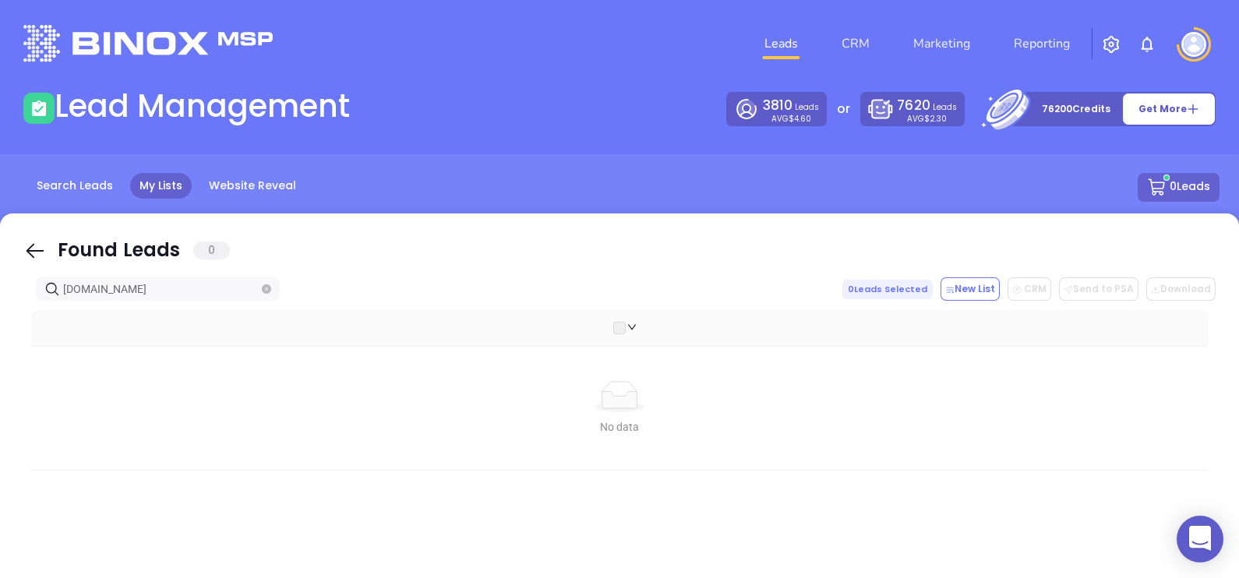
type input "tinglofinsurancellc.com"
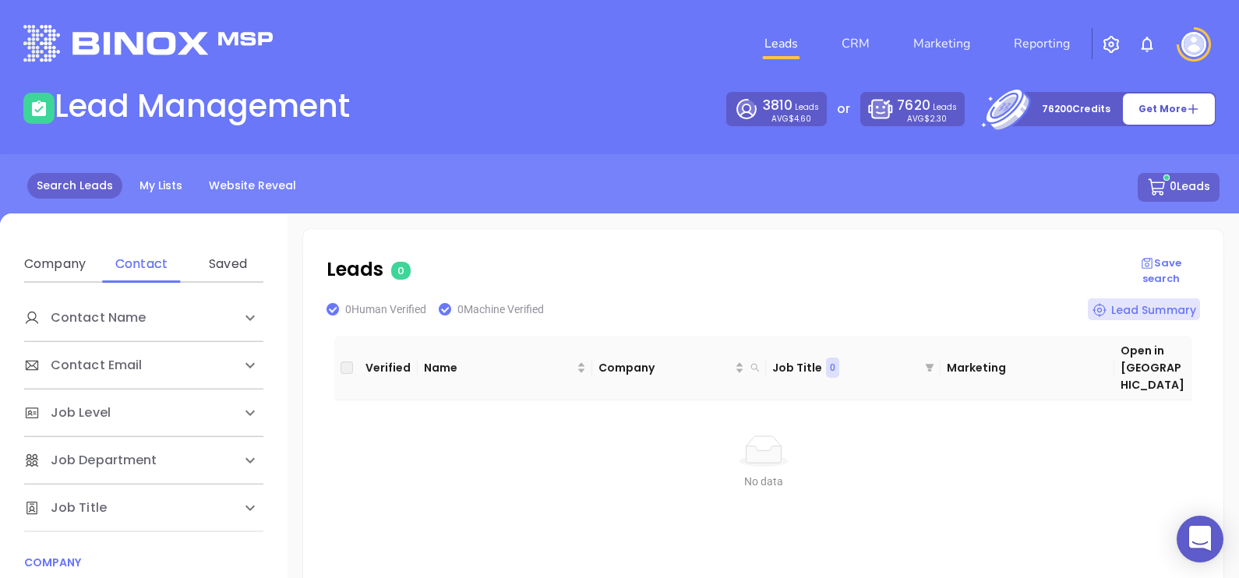
scroll to position [194, 0]
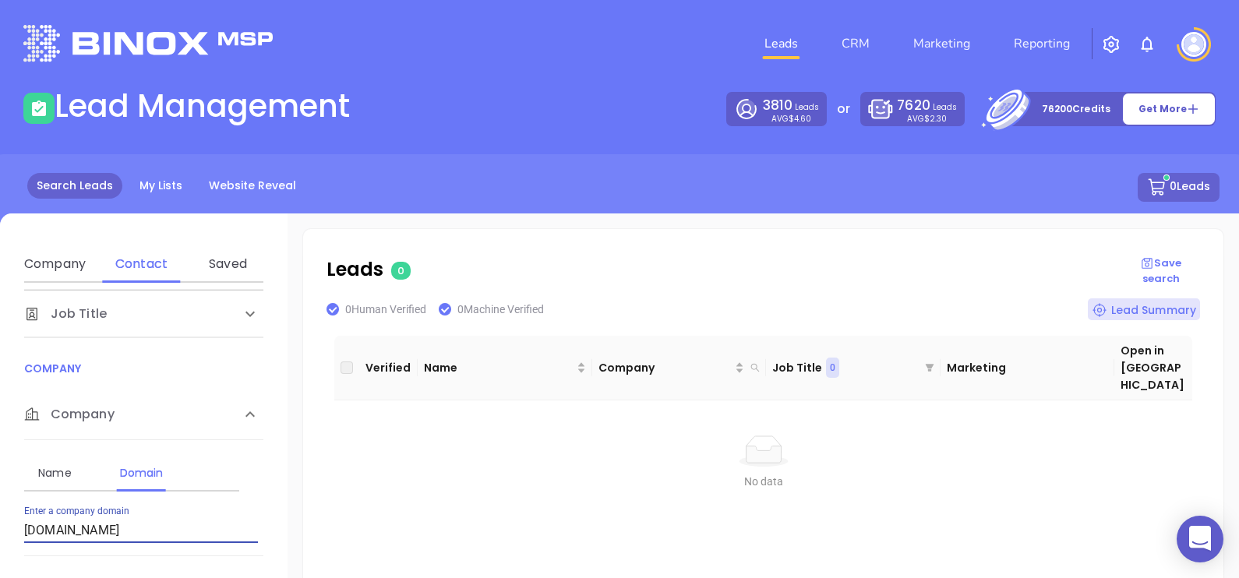
drag, startPoint x: 175, startPoint y: 532, endPoint x: 0, endPoint y: 547, distance: 175.9
click at [0, 545] on html "0 Leads CRM Marketing Reporting Financial Leads Leads Lead Management 3810 Lead…" at bounding box center [619, 289] width 1239 height 578
drag, startPoint x: 163, startPoint y: 535, endPoint x: 10, endPoint y: 524, distance: 153.1
click at [11, 524] on div "Contact Name First Name Last Name Contact Email Work or Personal Email Job Leve…" at bounding box center [143, 528] width 287 height 491
paste input "marshallinsuranceagency"
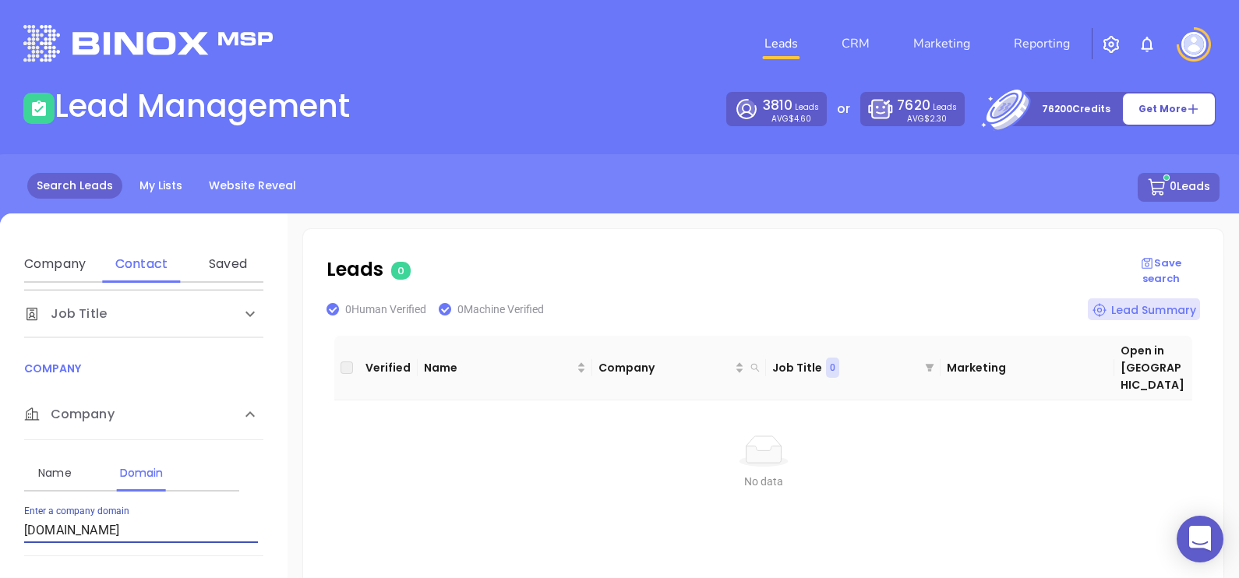
type input "marshallinsuranceagency.com"
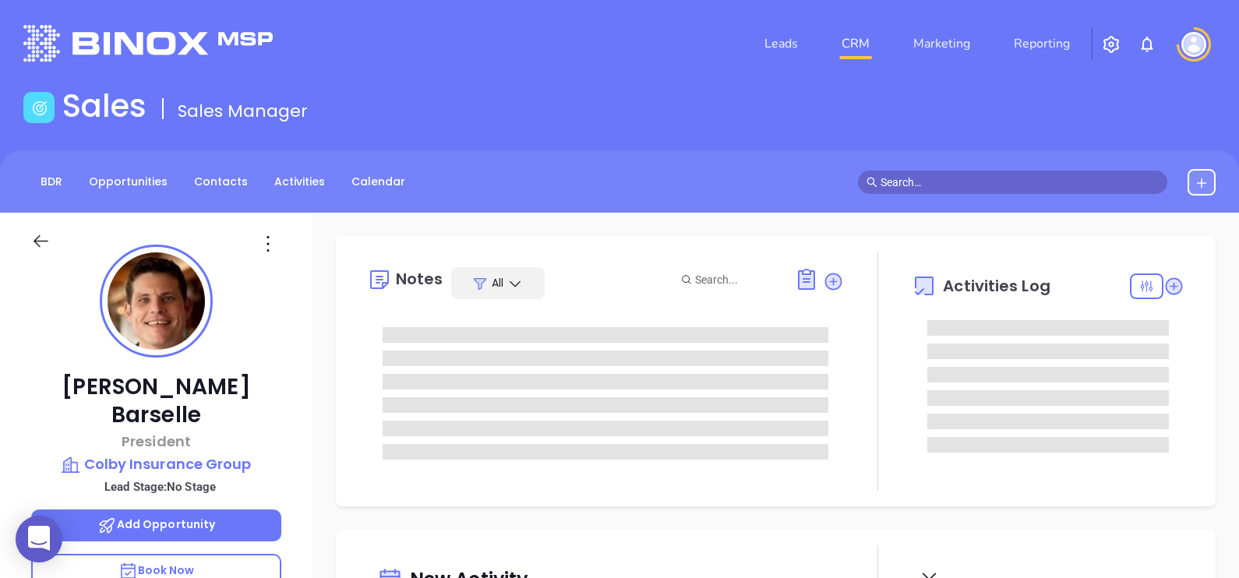
type input "[DATE]"
type input "[PERSON_NAME]"
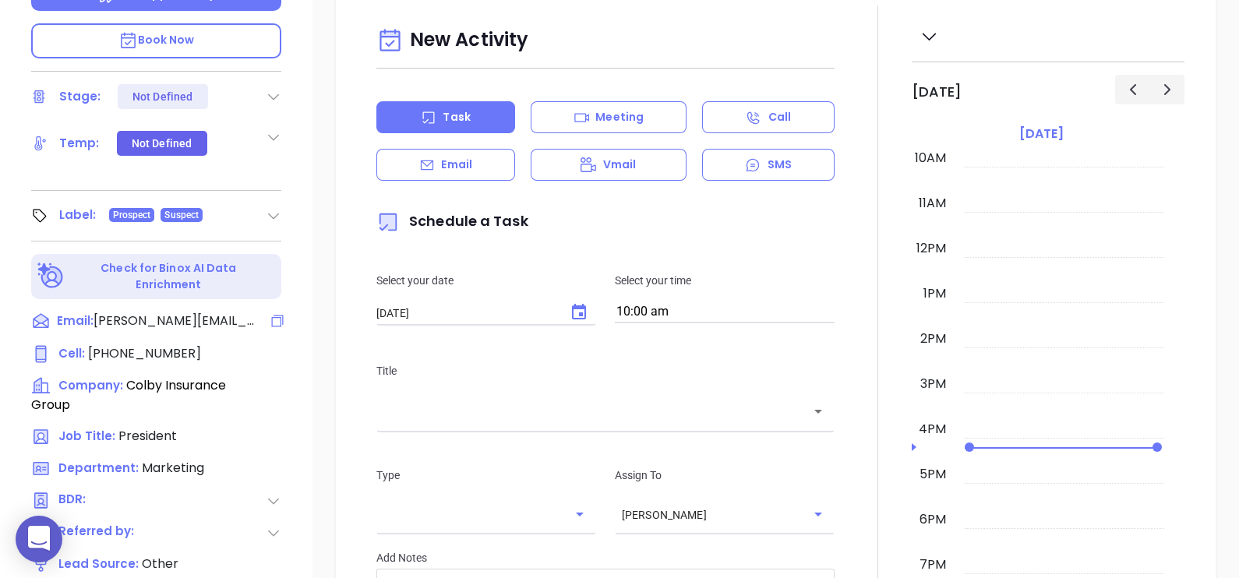
scroll to position [530, 0]
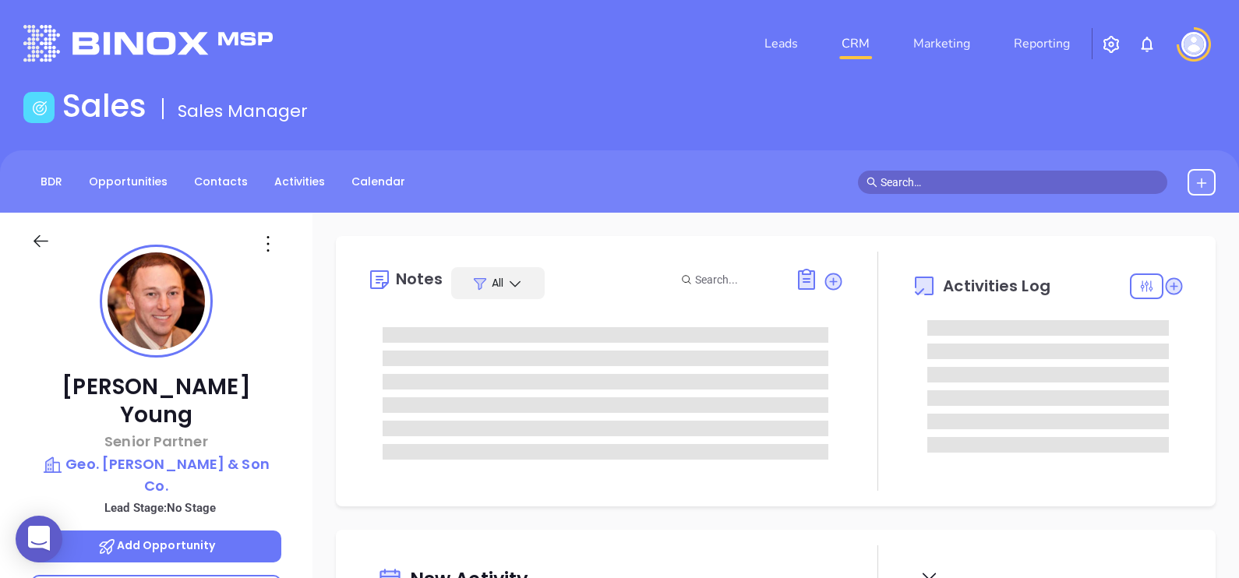
type input "[DATE]"
type input "[PERSON_NAME]"
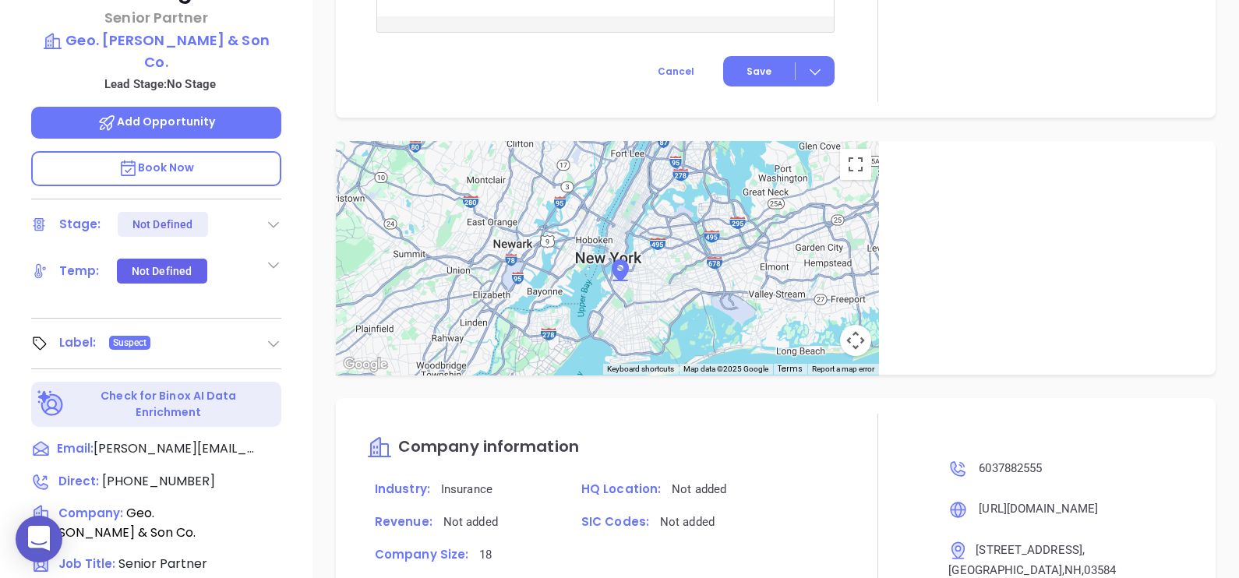
scroll to position [725, 0]
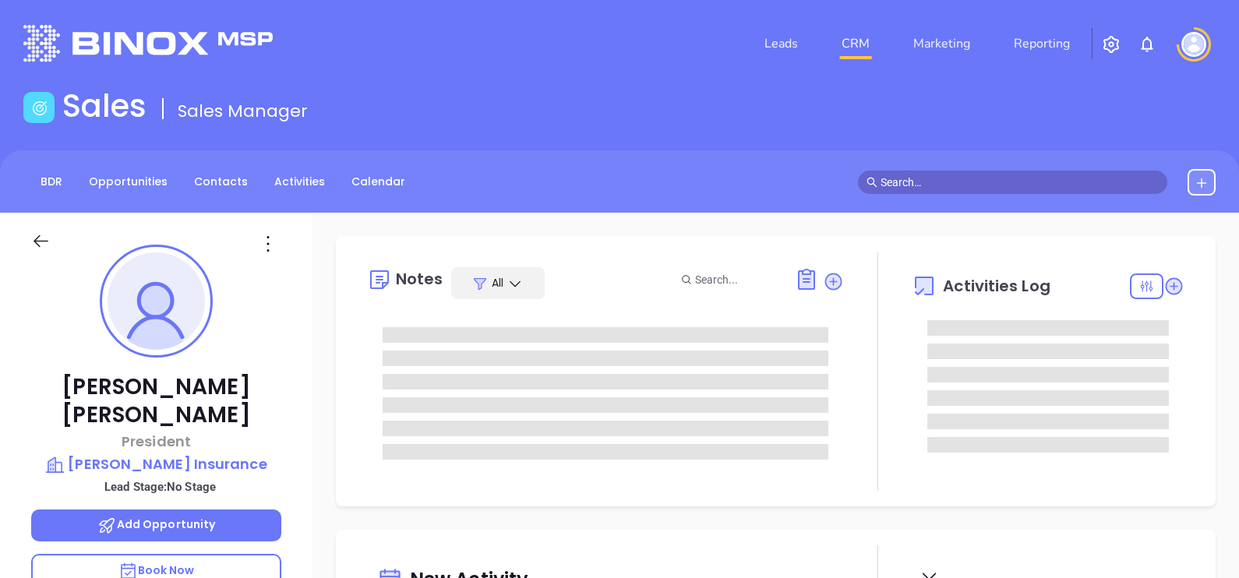
type input "[DATE]"
type input "[PERSON_NAME]"
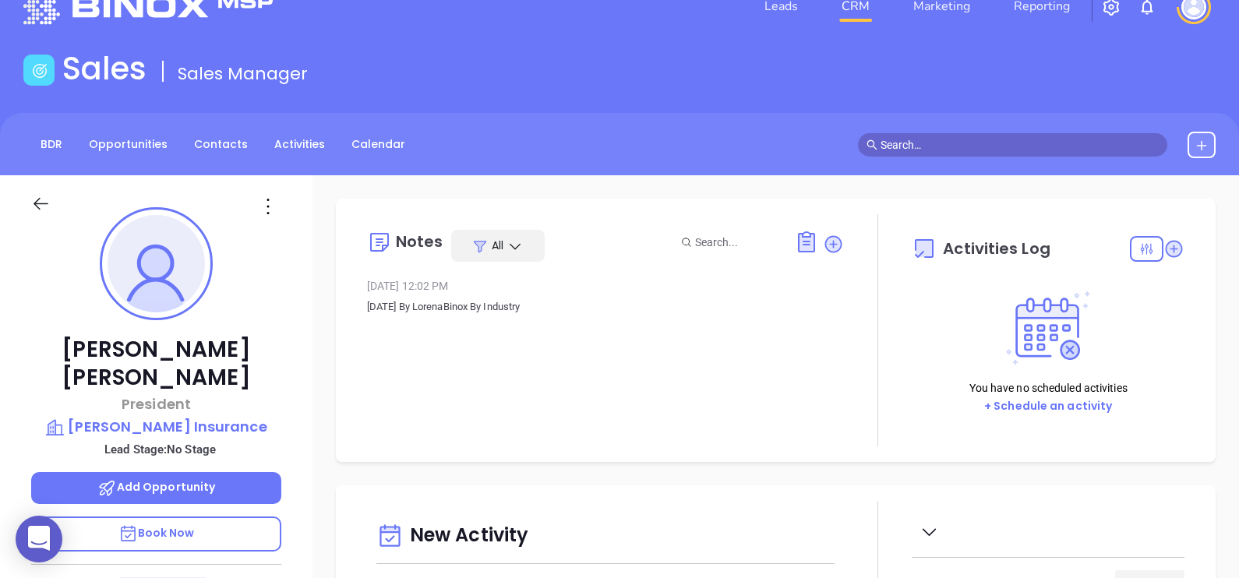
scroll to position [0, 0]
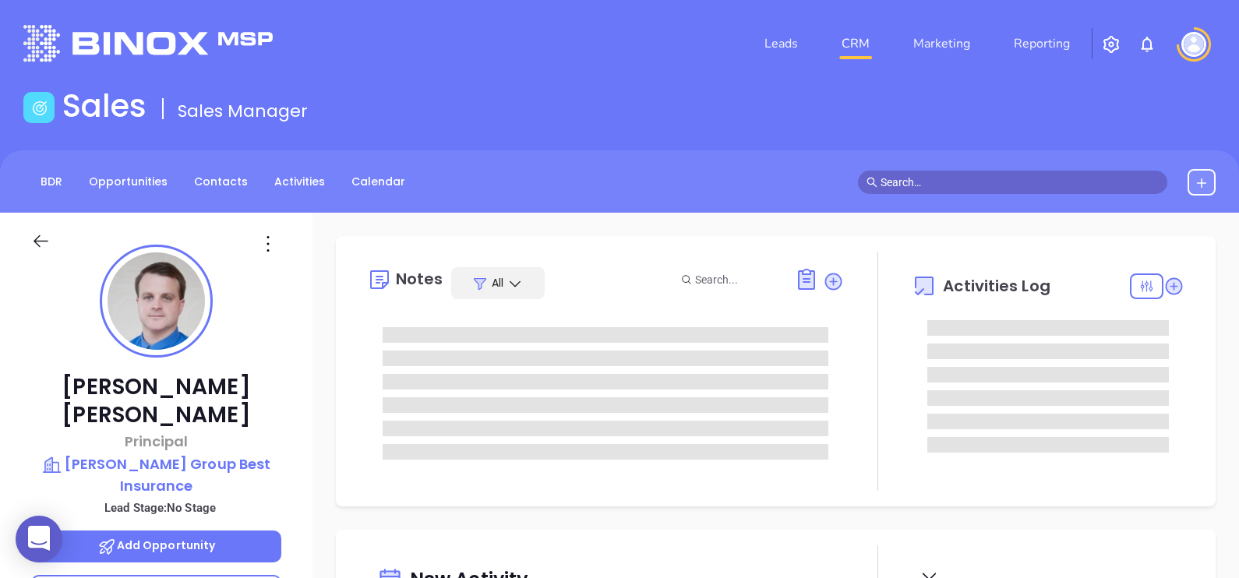
type input "[DATE]"
type input "[PERSON_NAME]"
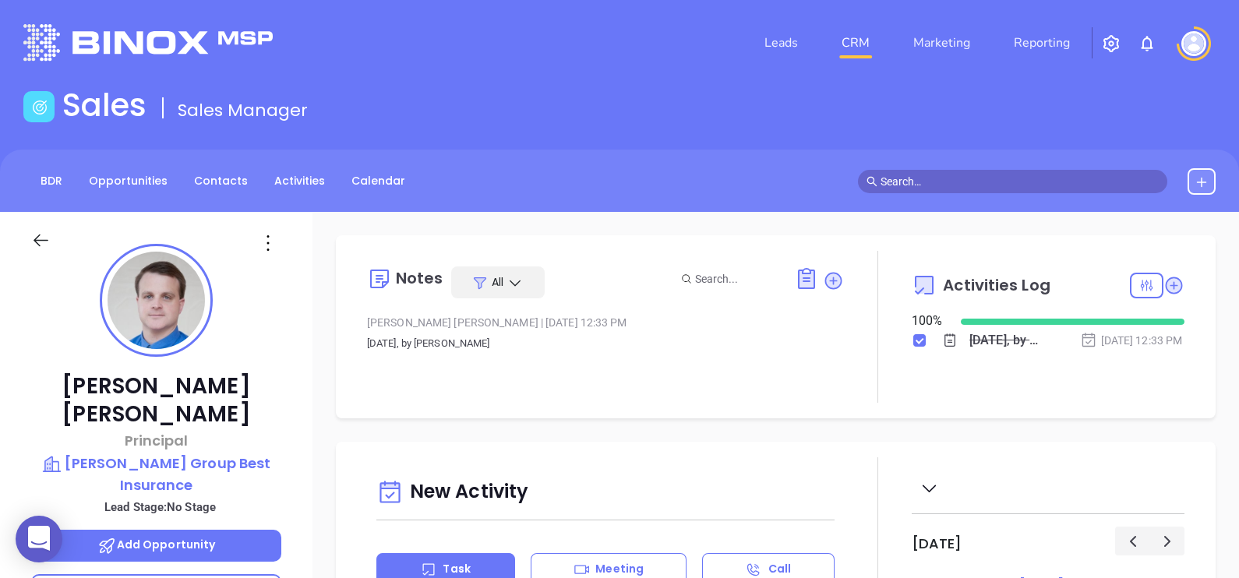
scroll to position [0, 0]
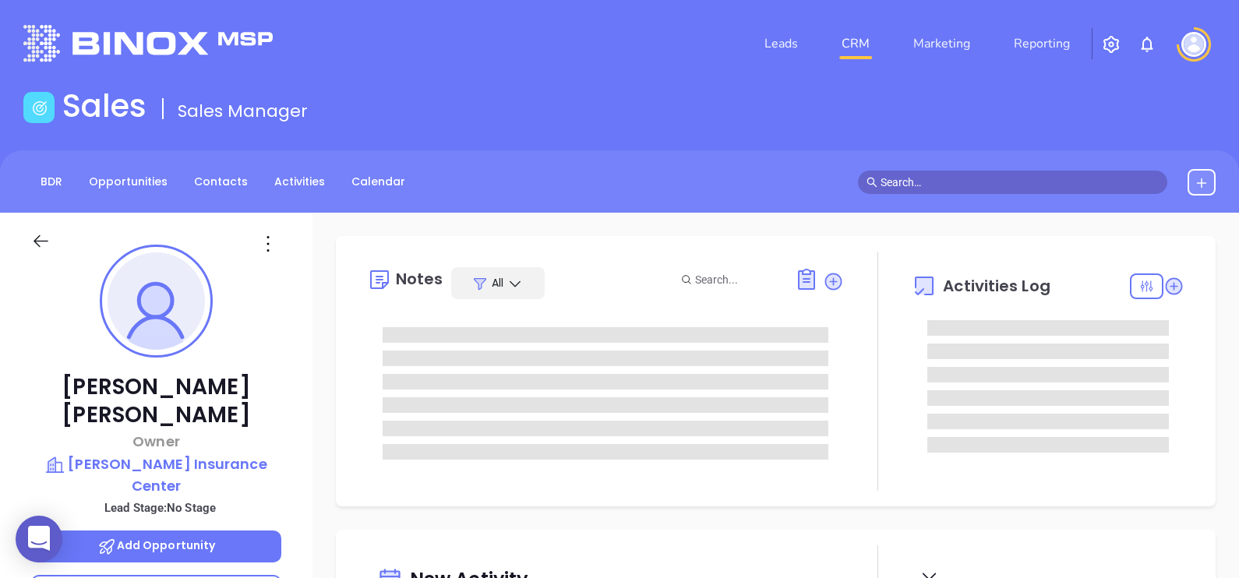
type input "[DATE]"
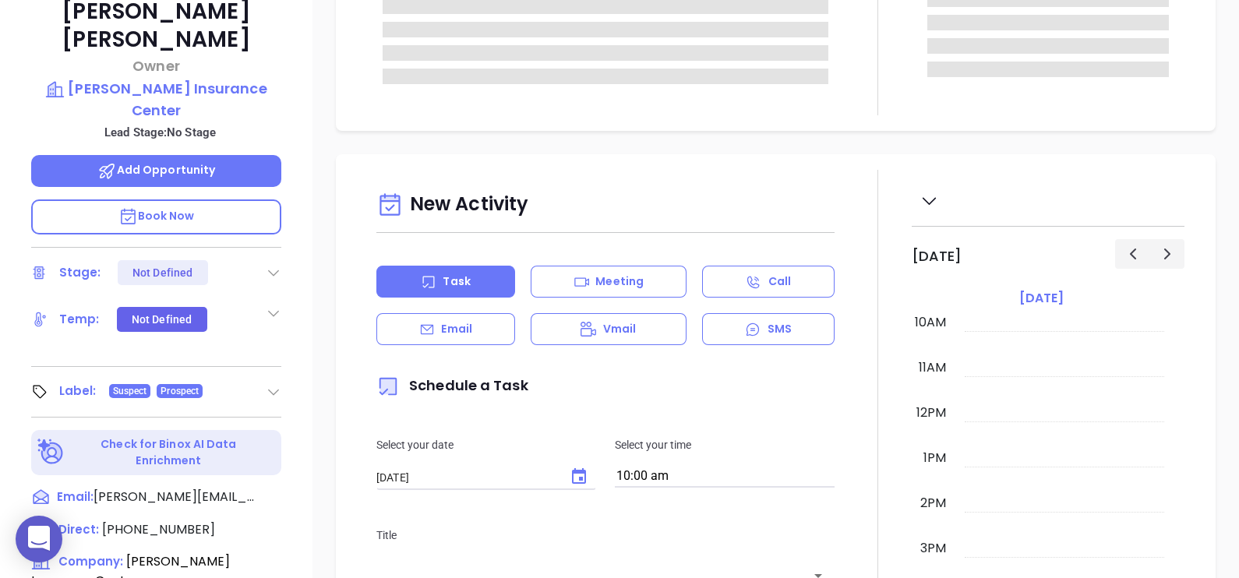
scroll to position [725, 0]
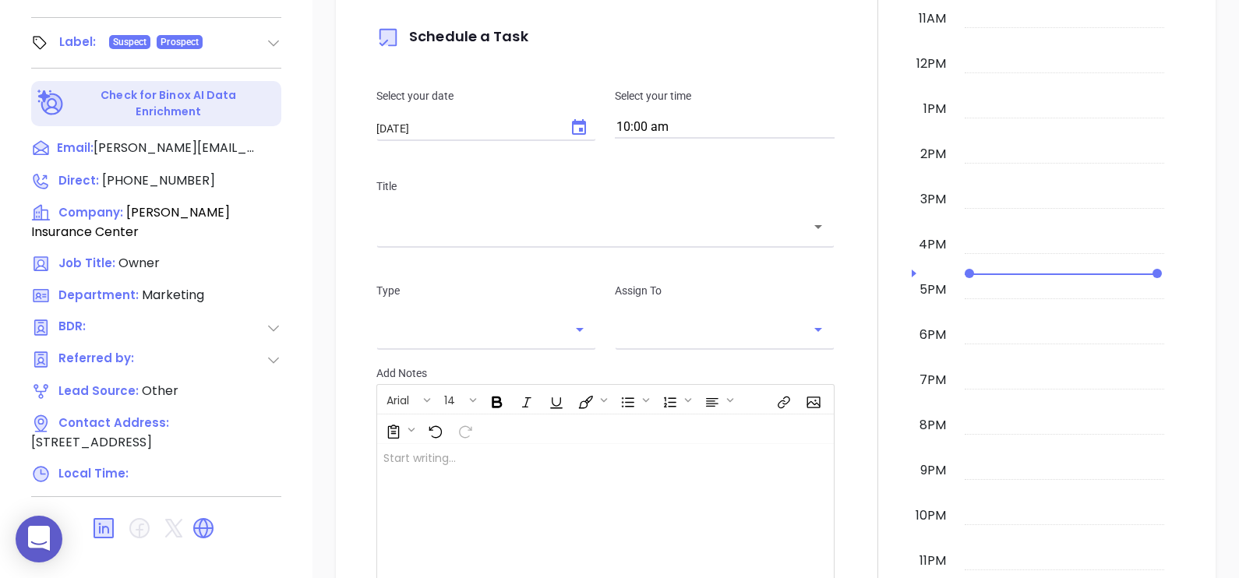
type input "[PERSON_NAME]"
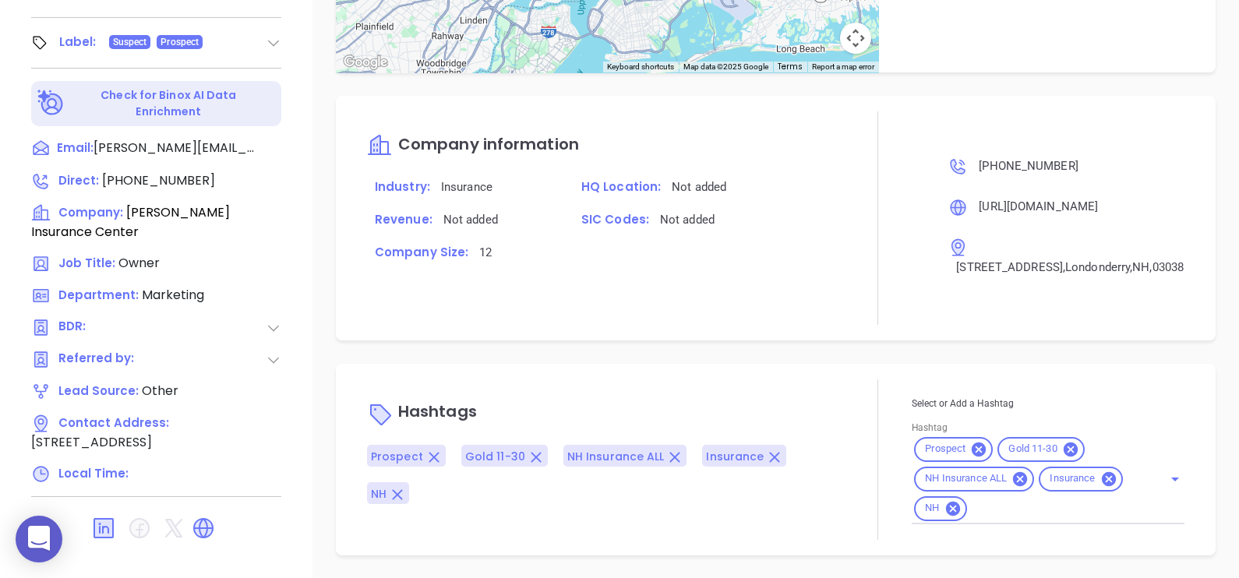
scroll to position [839, 0]
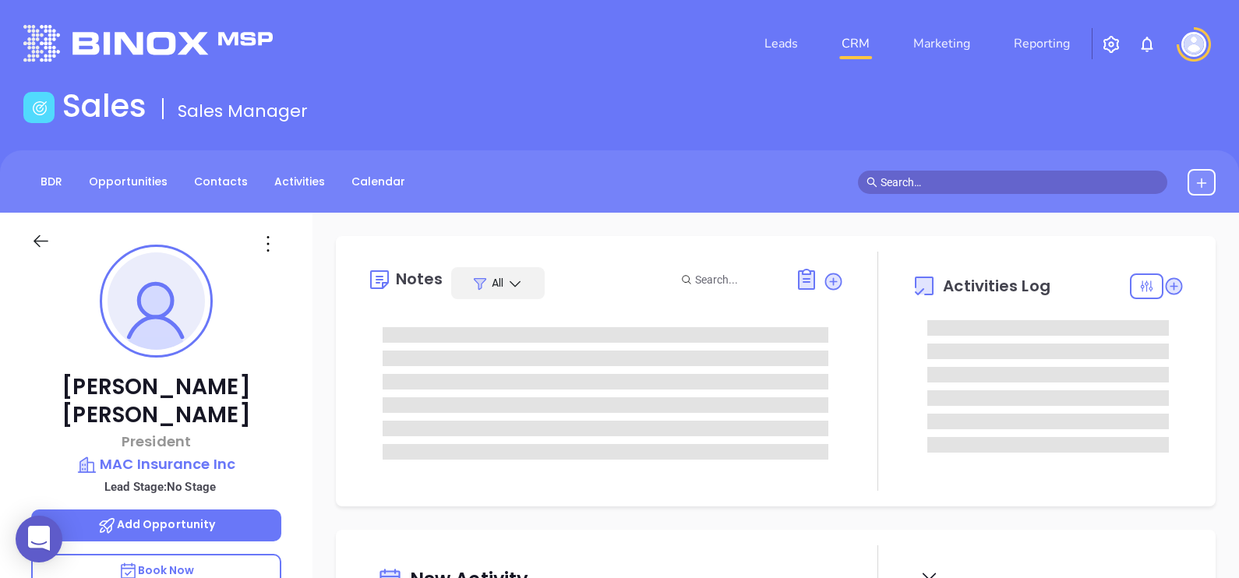
type input "[DATE]"
type input "[PERSON_NAME]"
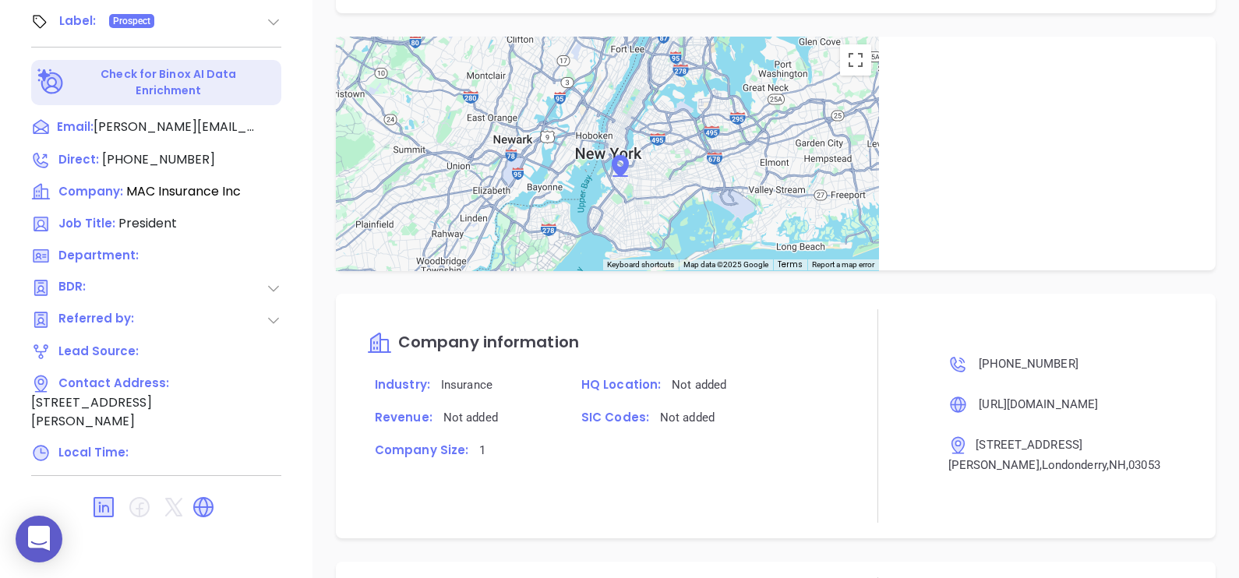
scroll to position [799, 0]
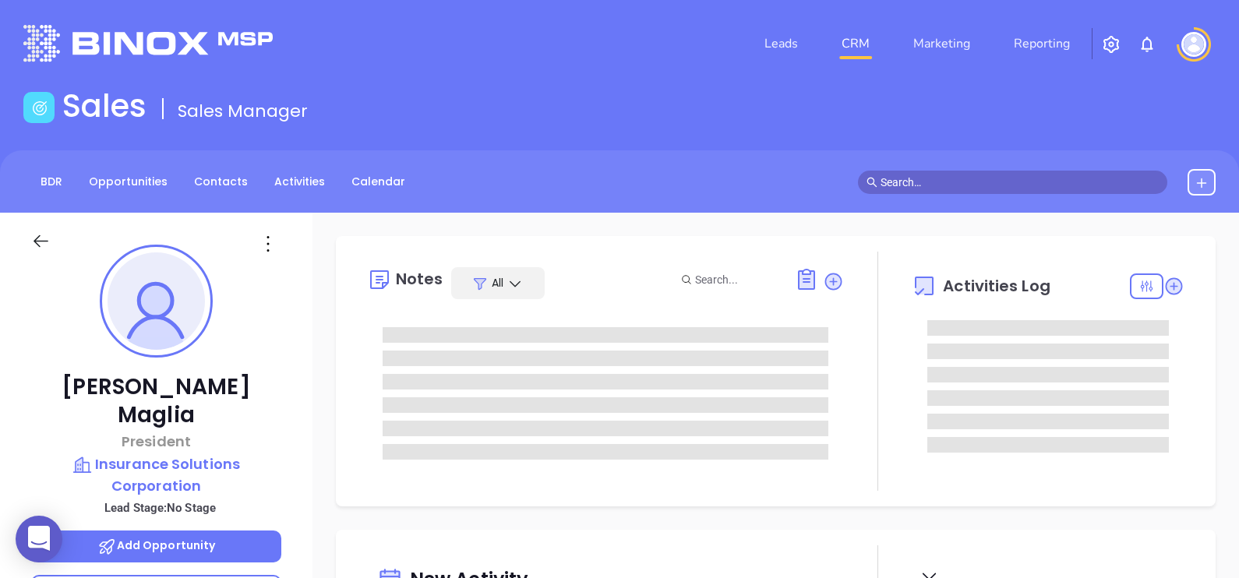
type input "[DATE]"
type input "[PERSON_NAME]"
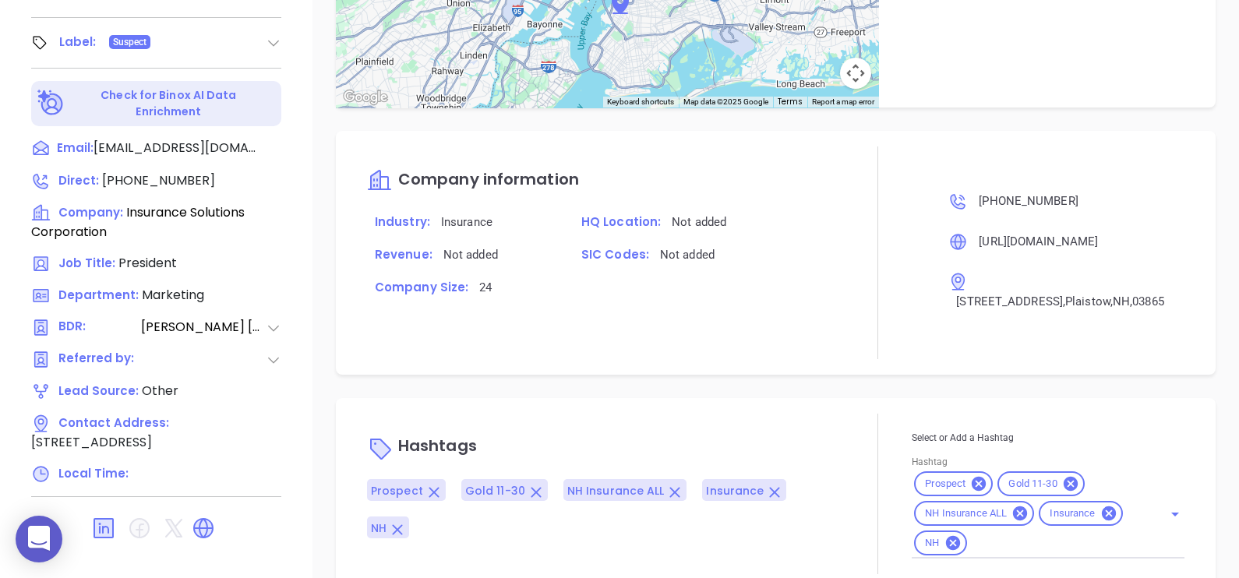
scroll to position [898, 0]
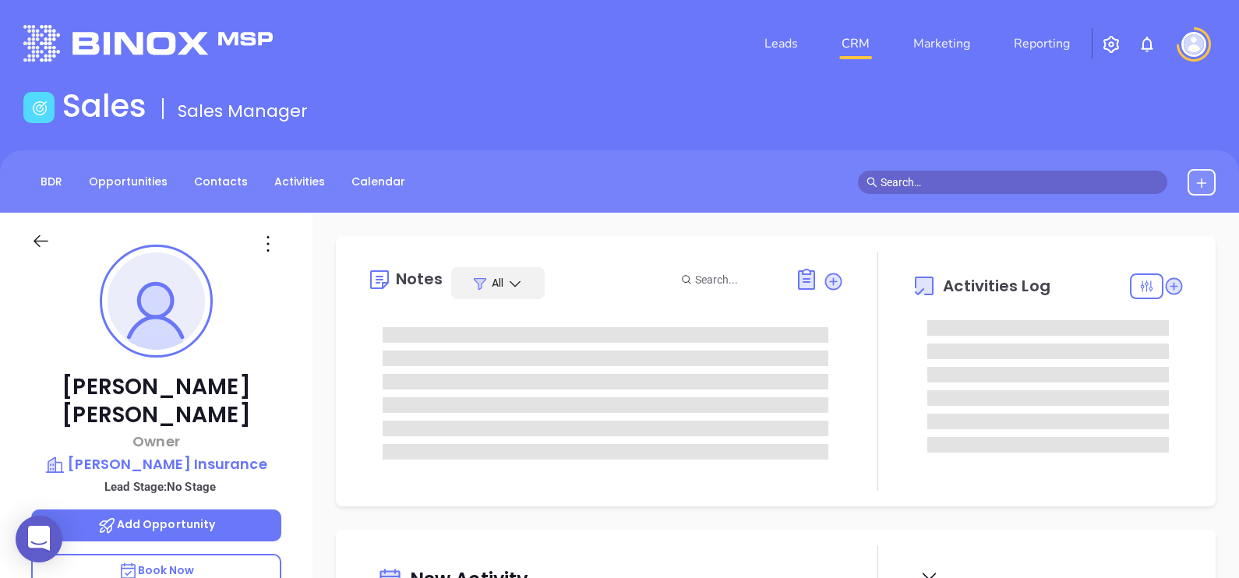
type input "[DATE]"
type input "[PERSON_NAME]"
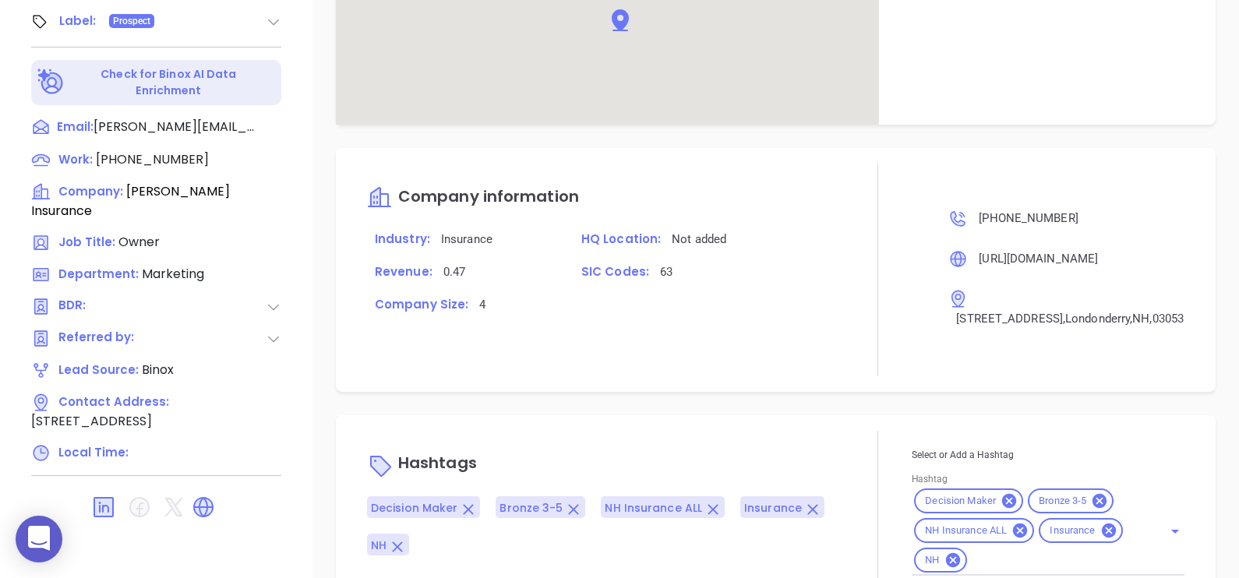
scroll to position [799, 0]
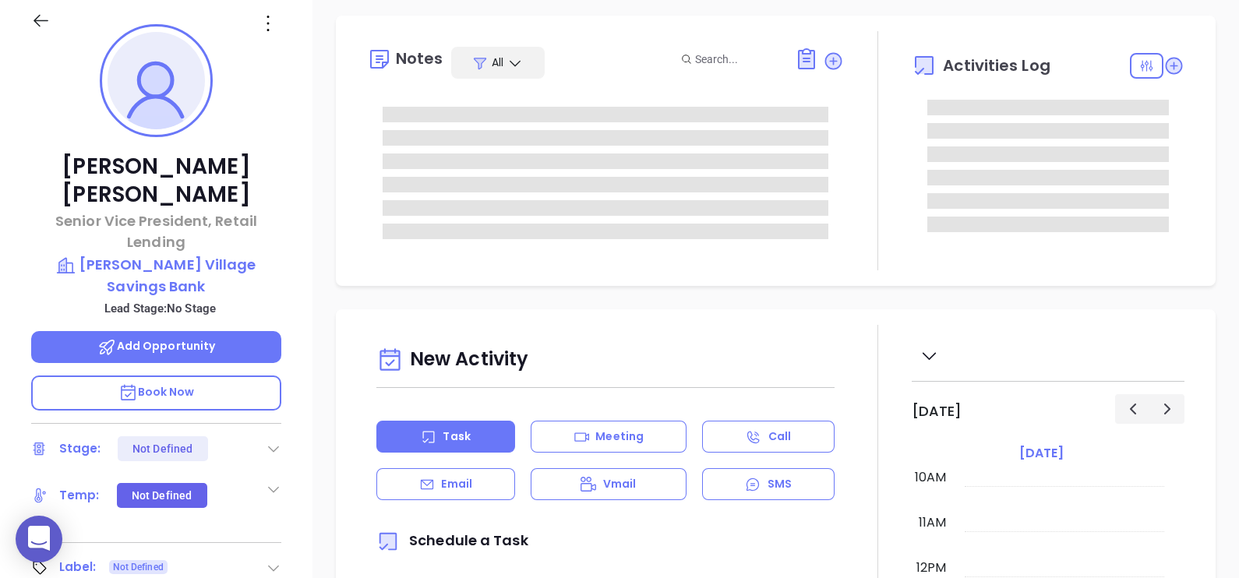
scroll to position [584, 0]
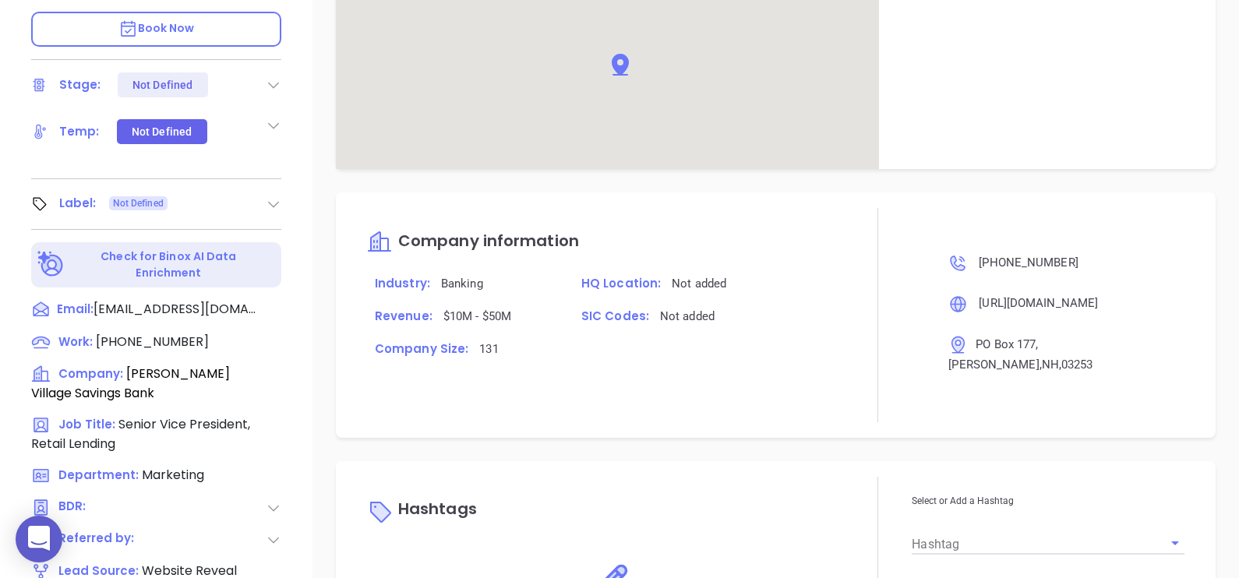
type input "[PERSON_NAME]"
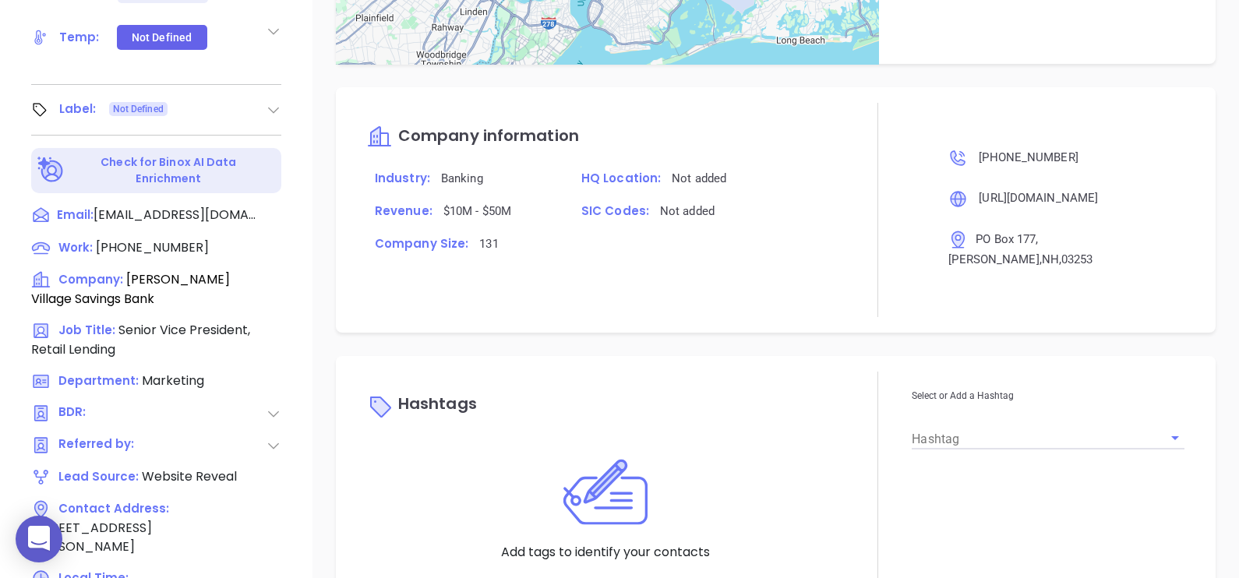
scroll to position [725, 0]
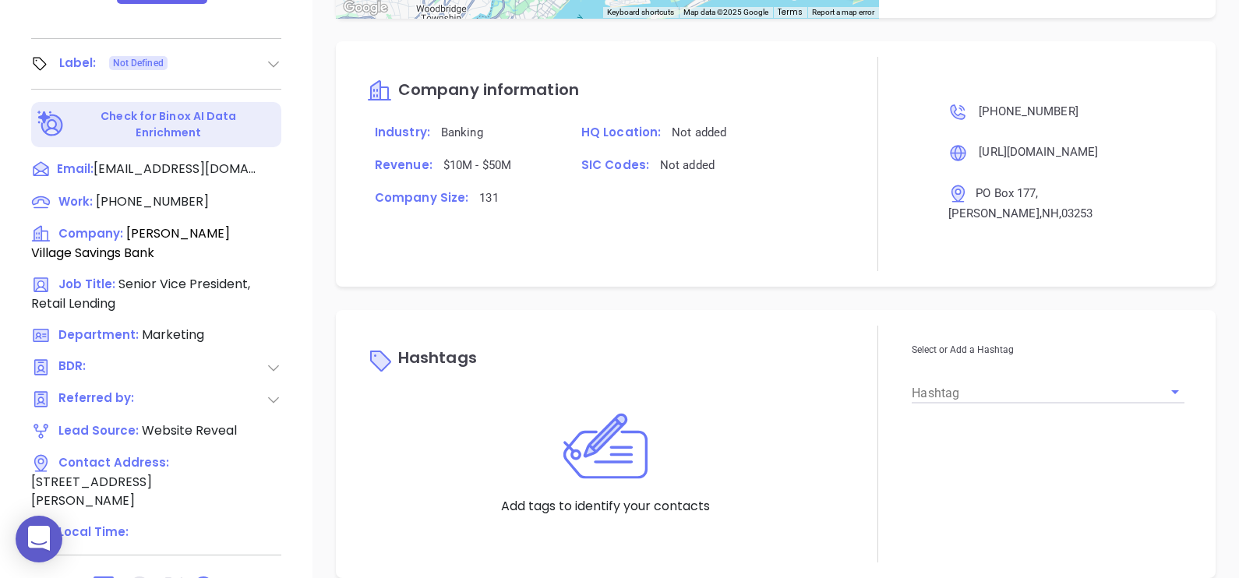
click at [937, 381] on input "Hashtag" at bounding box center [1026, 392] width 229 height 23
type input "EXTR"
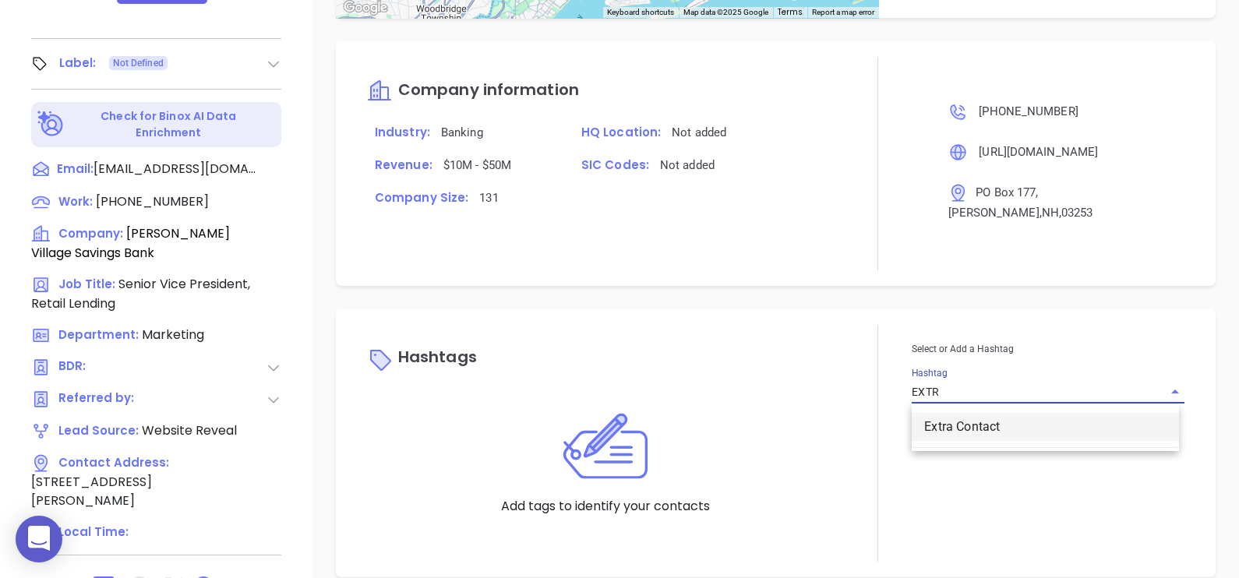
drag, startPoint x: 923, startPoint y: 407, endPoint x: 857, endPoint y: 334, distance: 98.2
click at [923, 413] on li "Extra Contact" at bounding box center [1045, 427] width 267 height 28
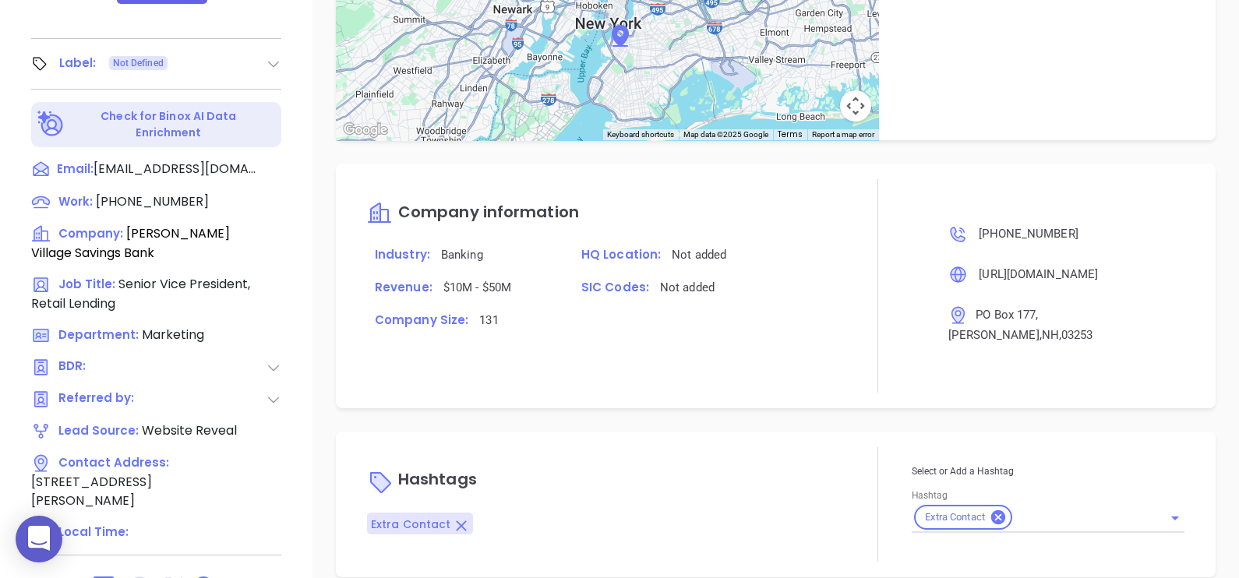
click at [325, 108] on div "← Move left → Move right ↑ Move up ↓ Move down + Zoom in - Zoom out Home Jump l…" at bounding box center [775, 24] width 926 height 234
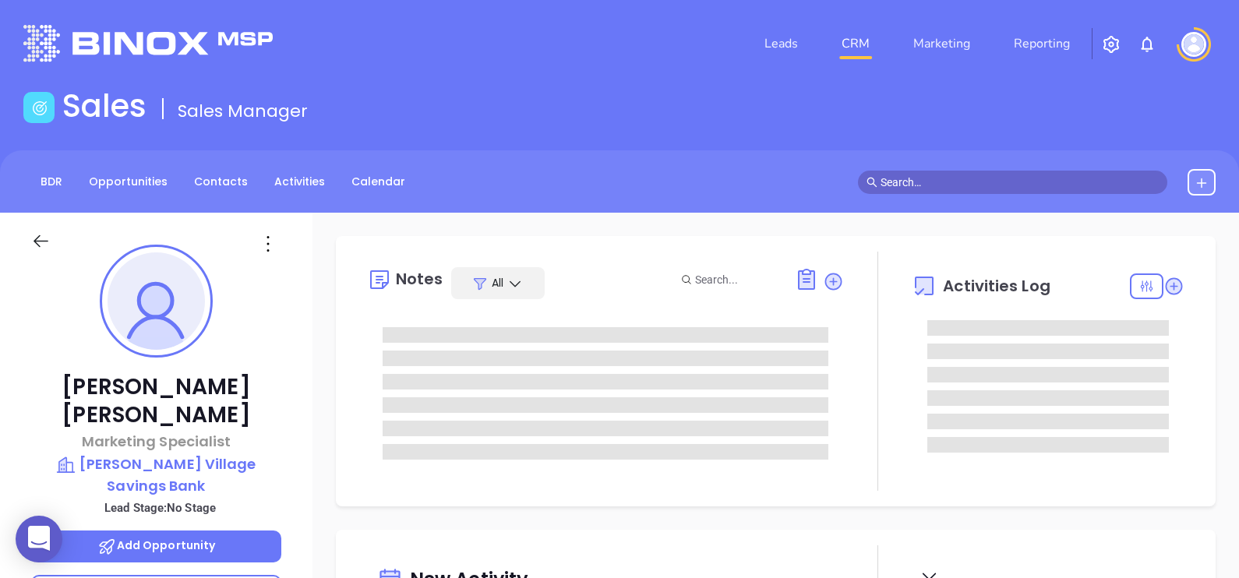
type input "[PERSON_NAME]"
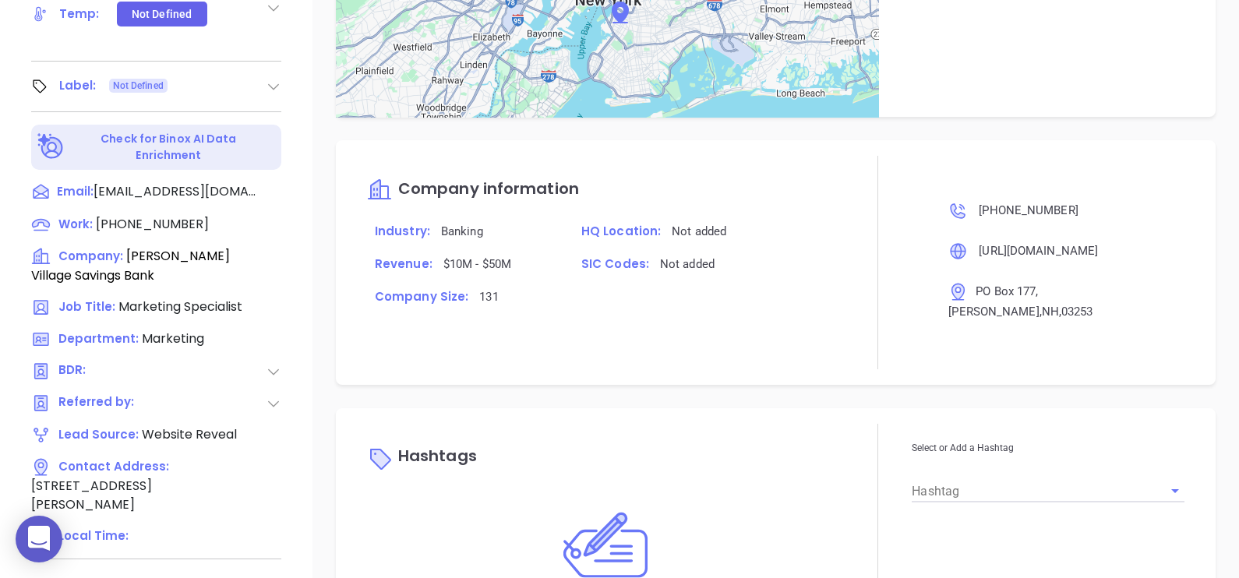
scroll to position [935, 0]
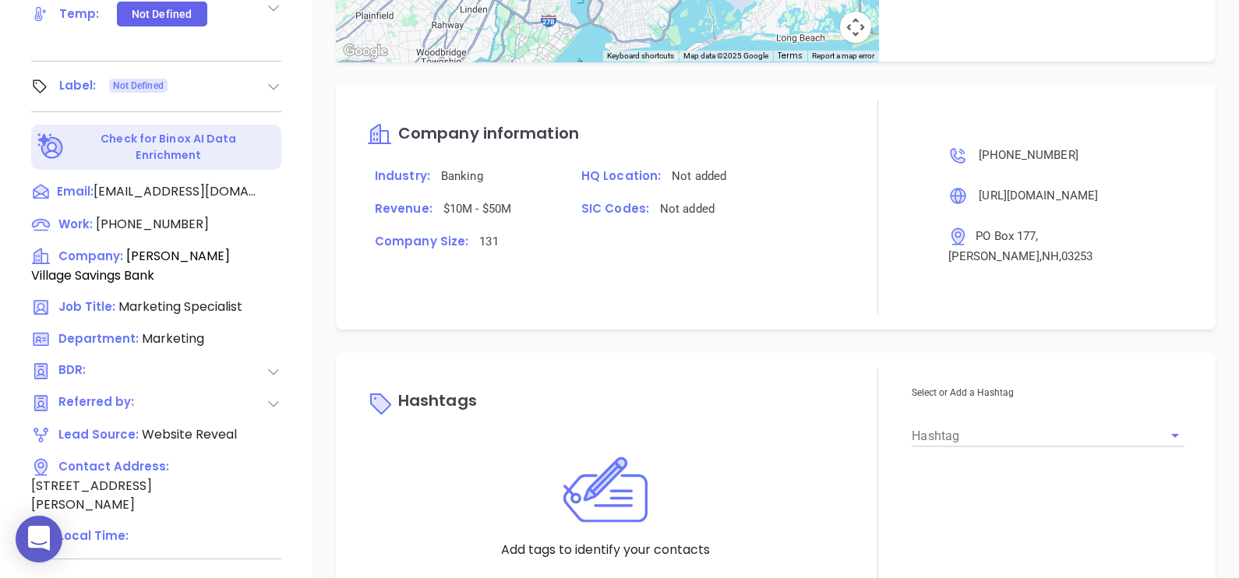
click at [972, 424] on input "Hashtag" at bounding box center [1026, 435] width 229 height 23
type input "EXTR"
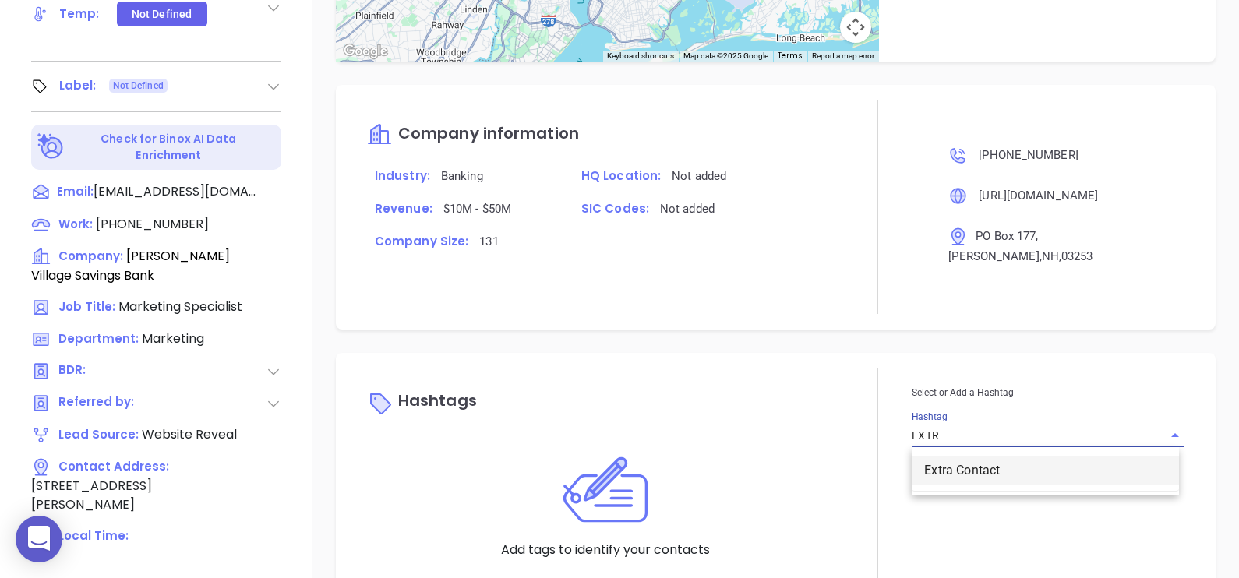
click at [958, 457] on li "Extra Contact" at bounding box center [1045, 471] width 267 height 28
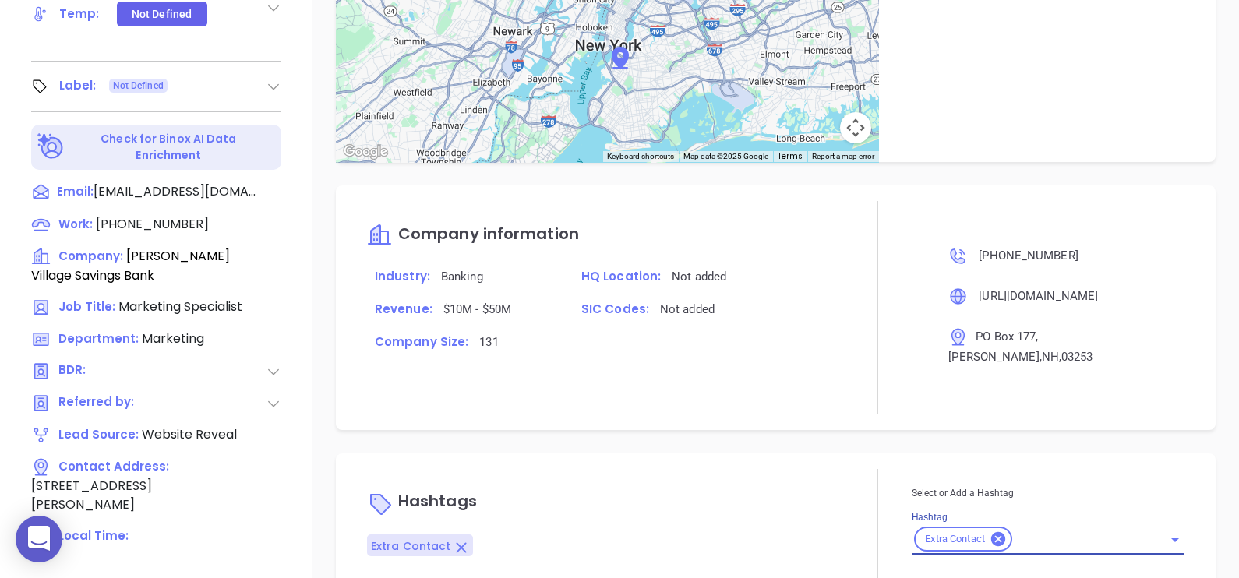
scroll to position [813, 0]
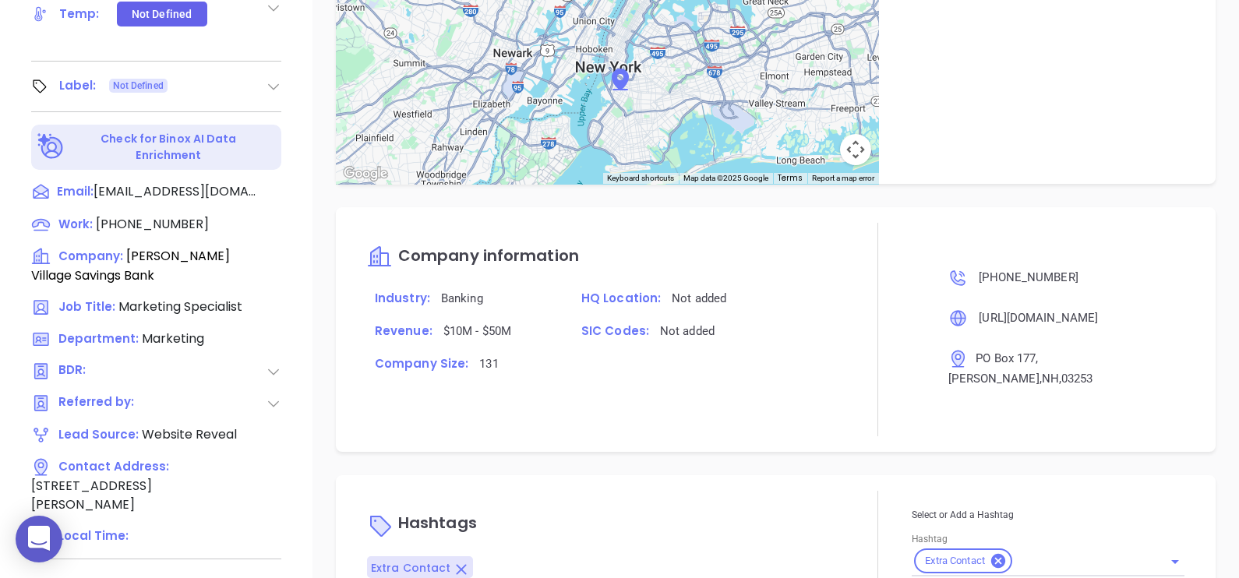
click at [668, 443] on div "Notes All No added notes + Add a Note Activities Log You have no scheduled acti…" at bounding box center [775, 77] width 926 height 1091
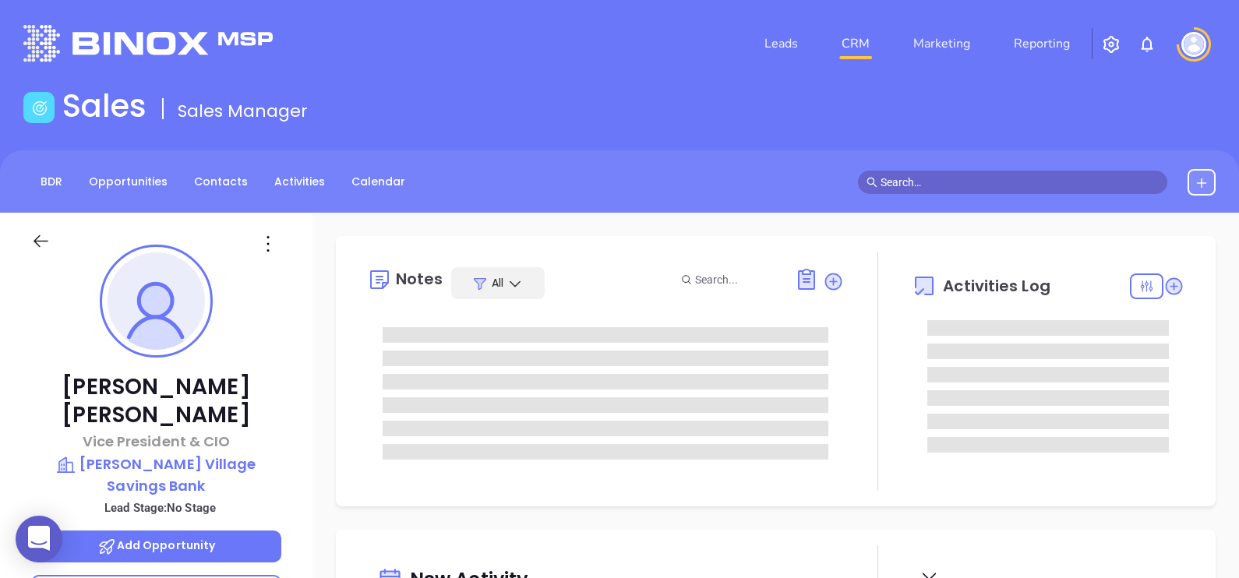
type input "[DATE]"
type input "[PERSON_NAME]"
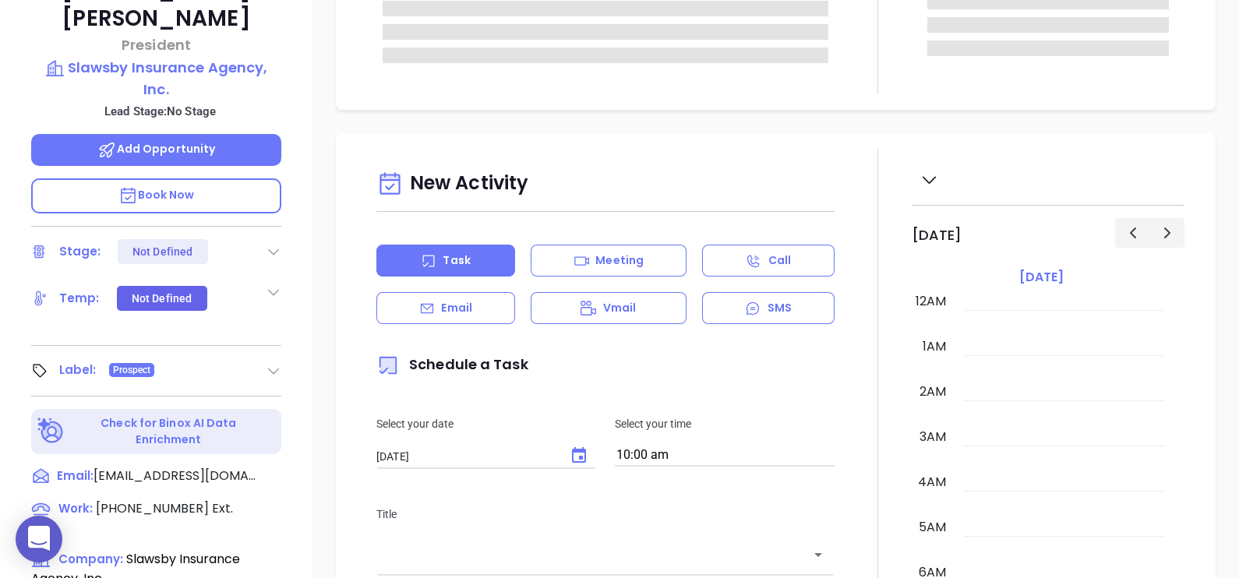
type input "[DATE]"
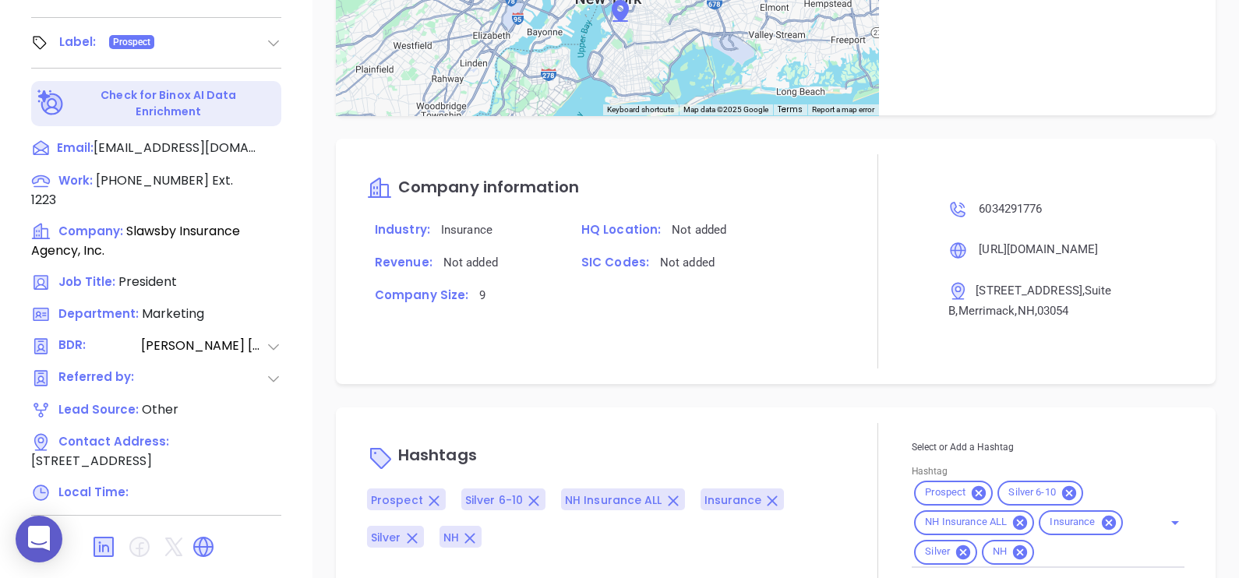
scroll to position [886, 0]
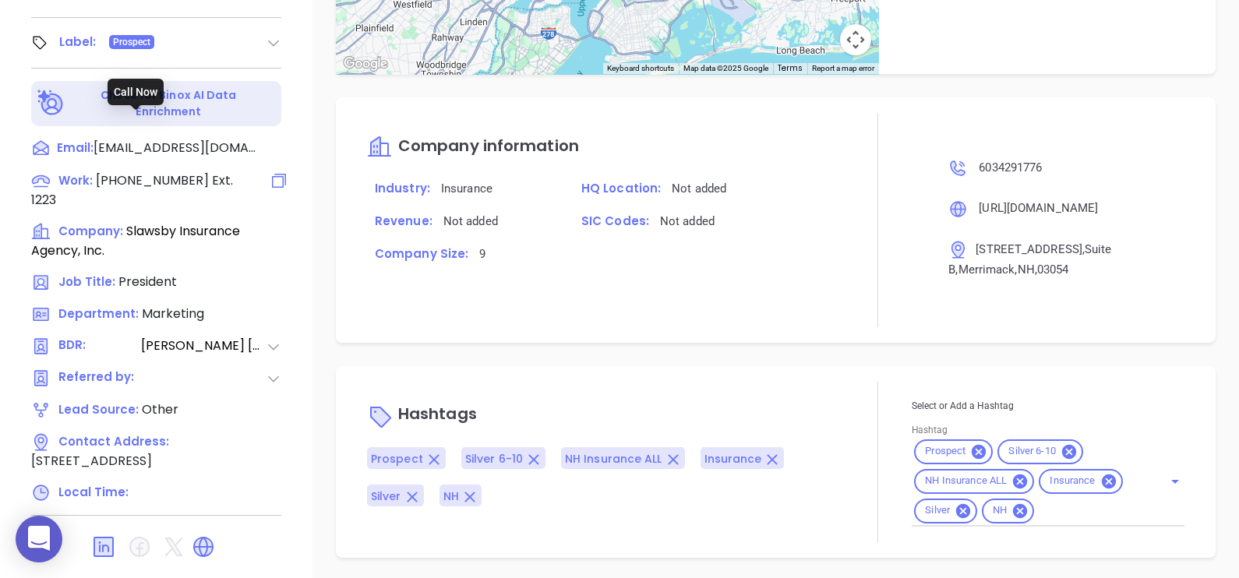
type input "[PERSON_NAME]"
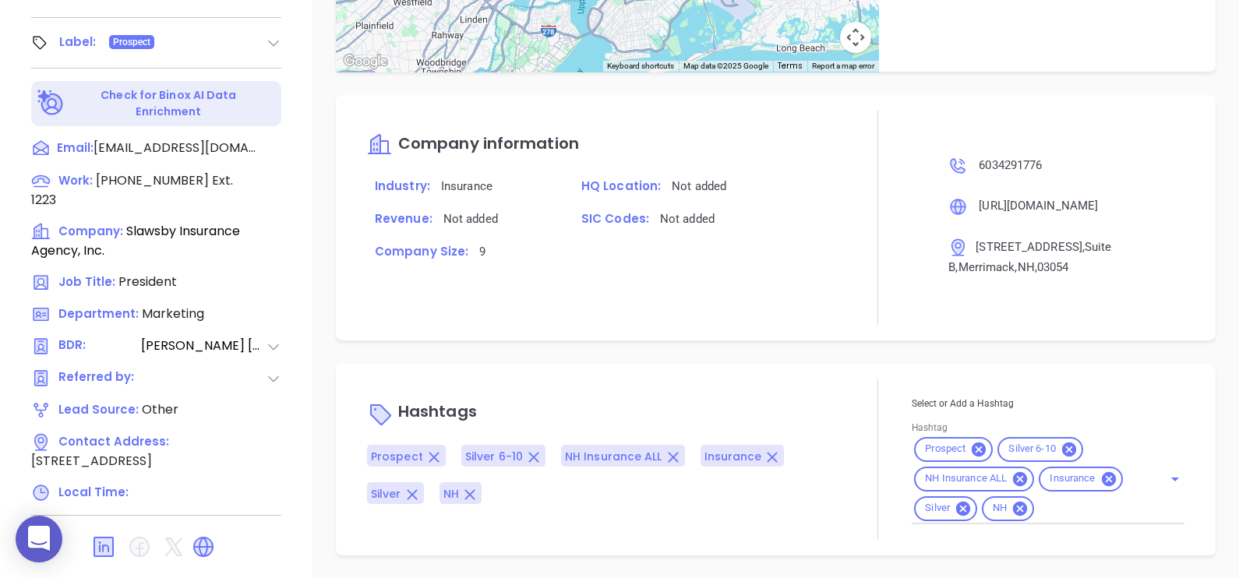
scroll to position [840, 0]
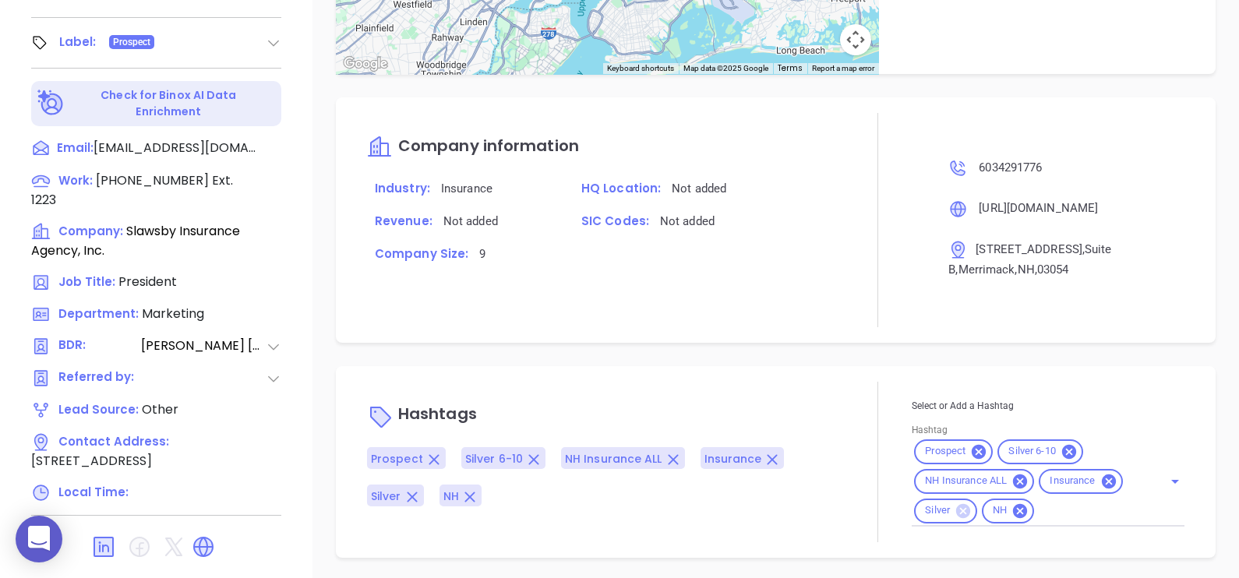
click at [957, 507] on icon at bounding box center [963, 510] width 14 height 14
